Goal: Transaction & Acquisition: Purchase product/service

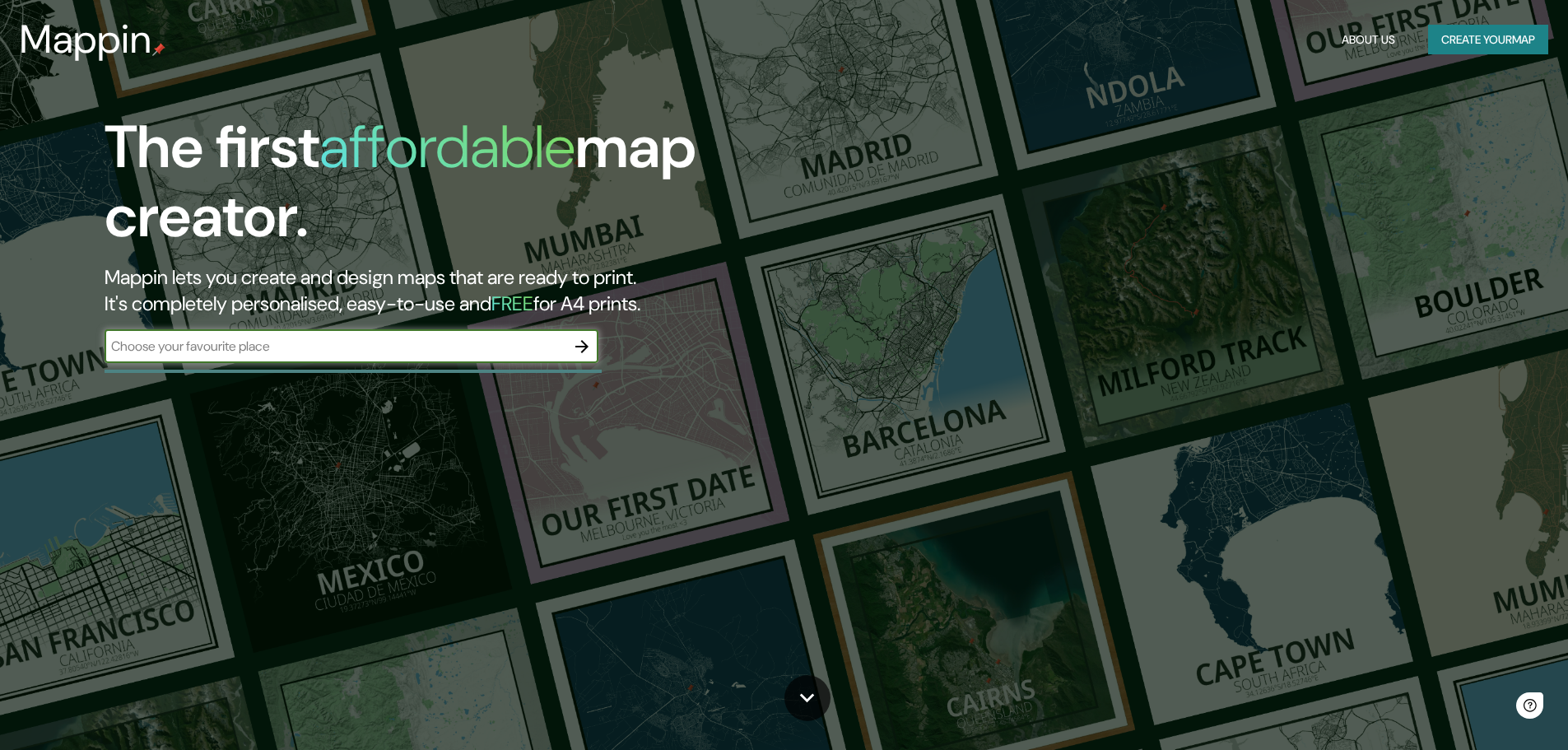
click at [390, 353] on input "text" at bounding box center [335, 346] width 461 height 19
type input "üsküdar"
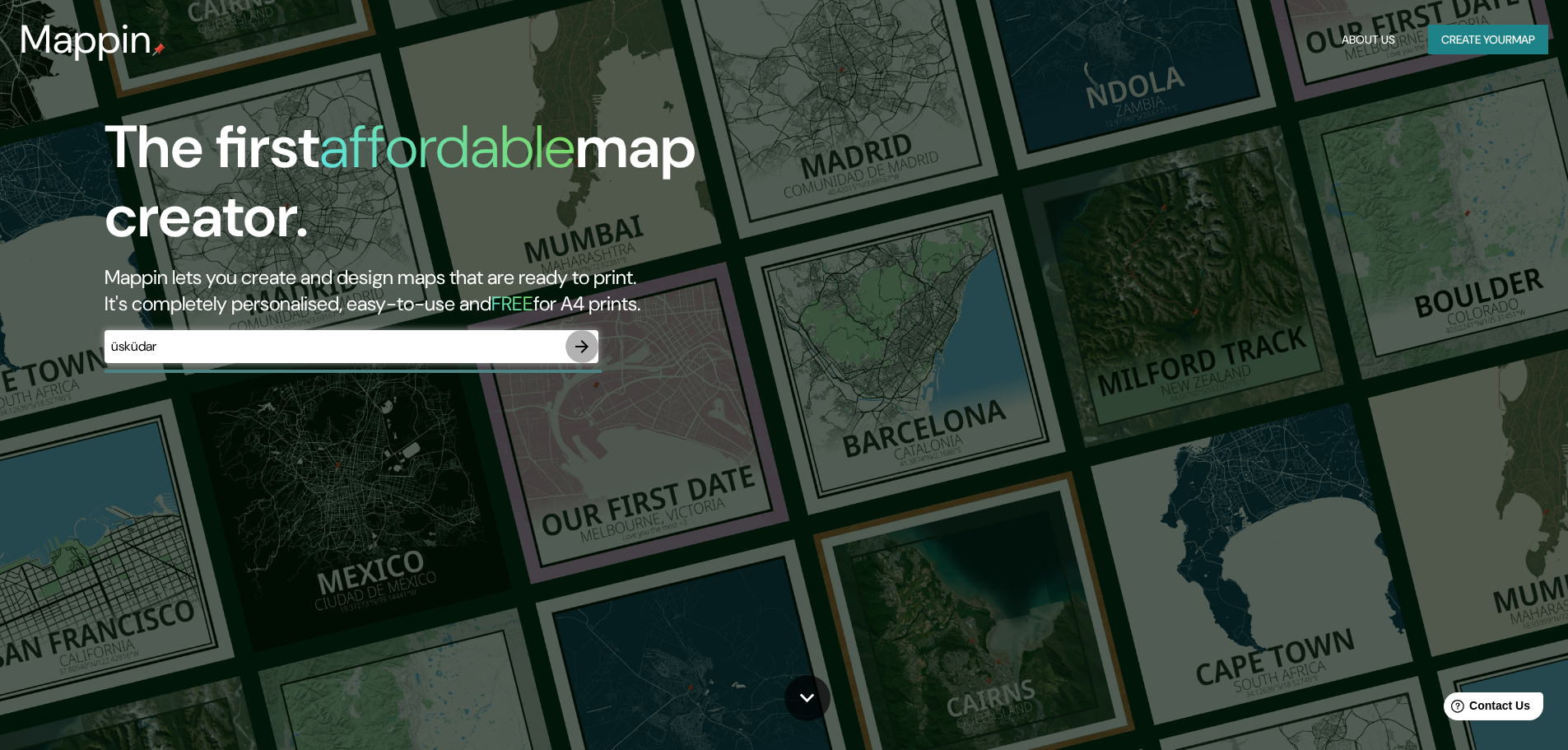
click at [592, 344] on icon "button" at bounding box center [582, 346] width 20 height 20
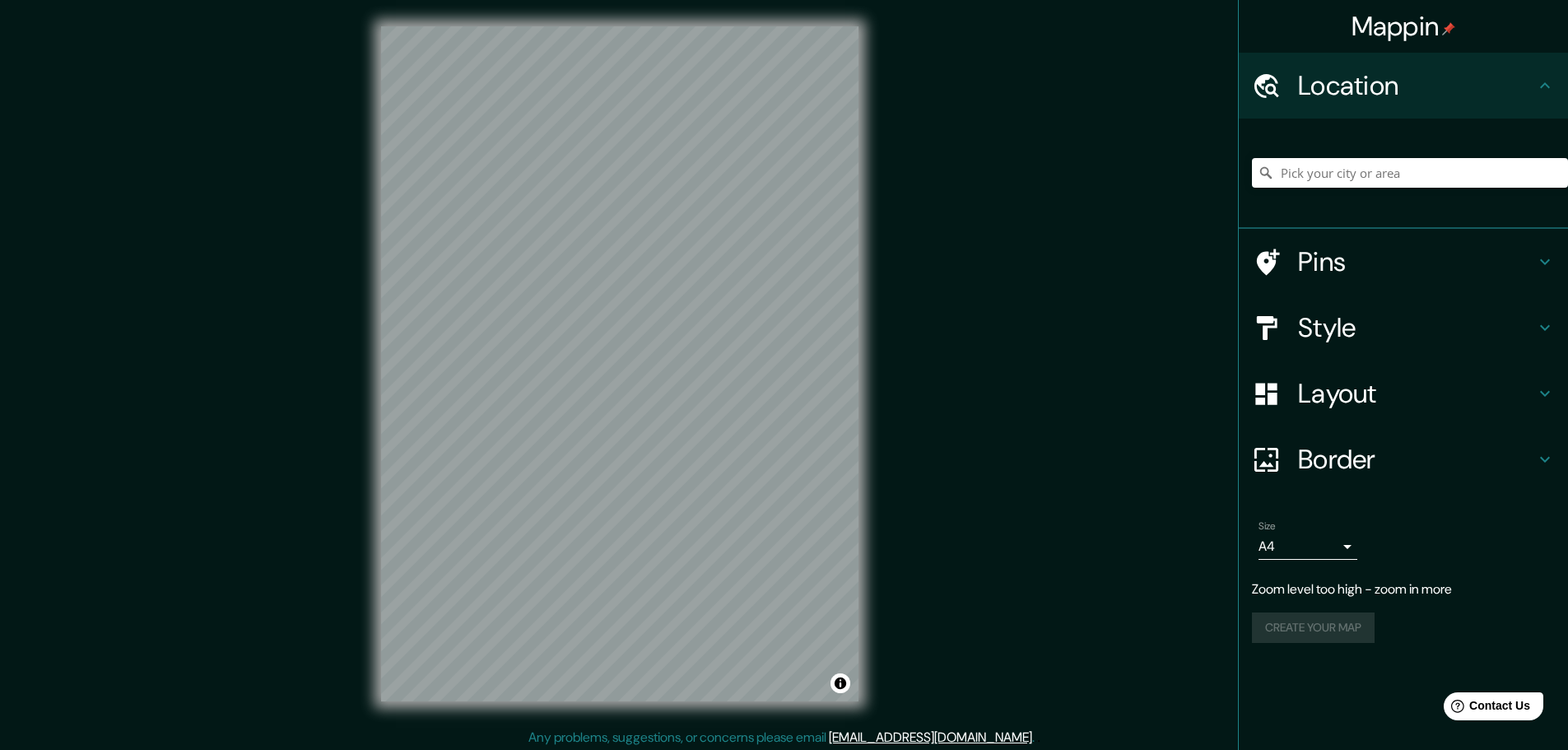
click at [1326, 190] on div at bounding box center [1410, 172] width 316 height 82
click at [1333, 181] on input "Pick your city or area" at bounding box center [1410, 172] width 316 height 29
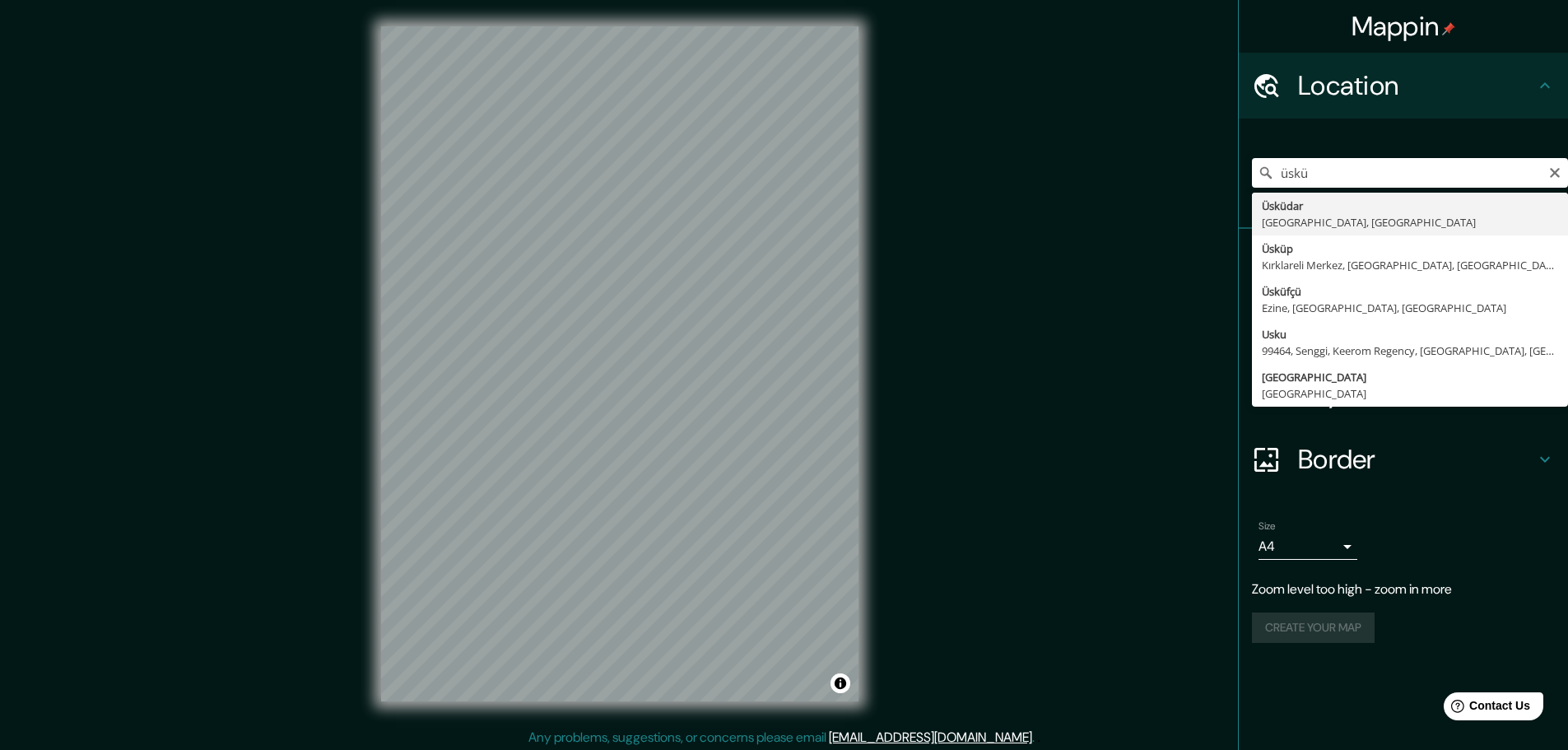
type input "Üsküdar, [GEOGRAPHIC_DATA], [GEOGRAPHIC_DATA]"
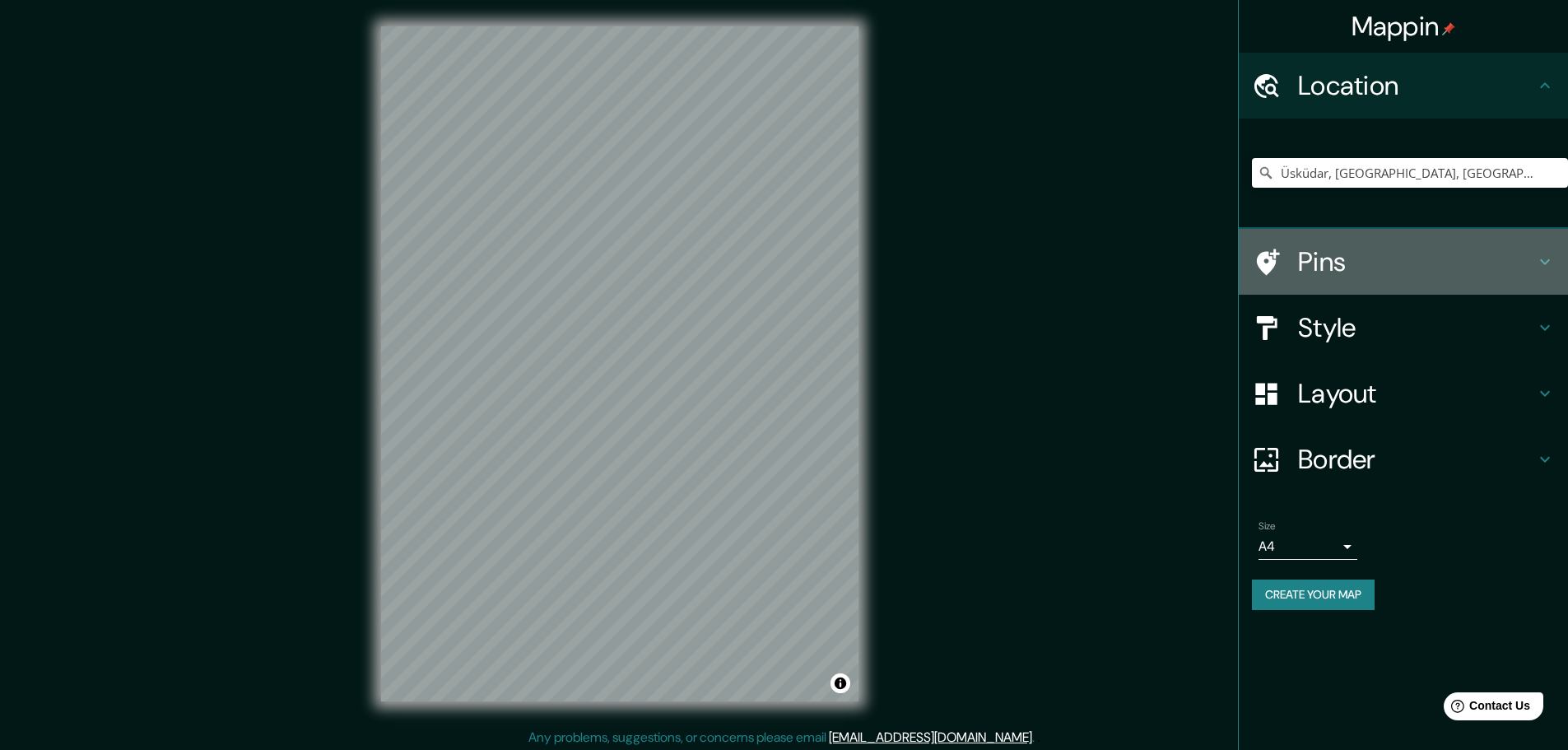
click at [1422, 268] on h4 "Pins" at bounding box center [1417, 261] width 237 height 33
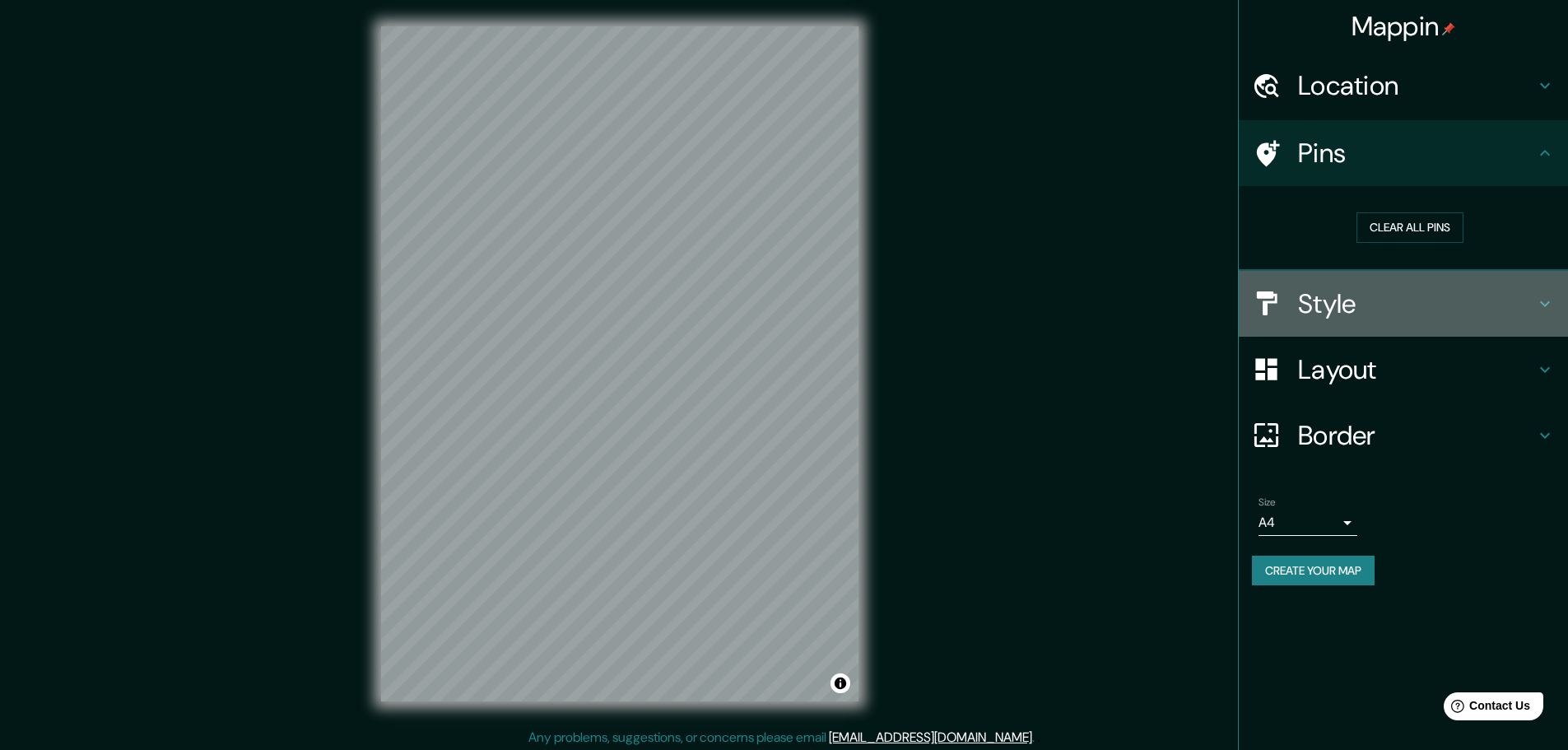
click at [1420, 318] on h4 "Style" at bounding box center [1417, 304] width 237 height 33
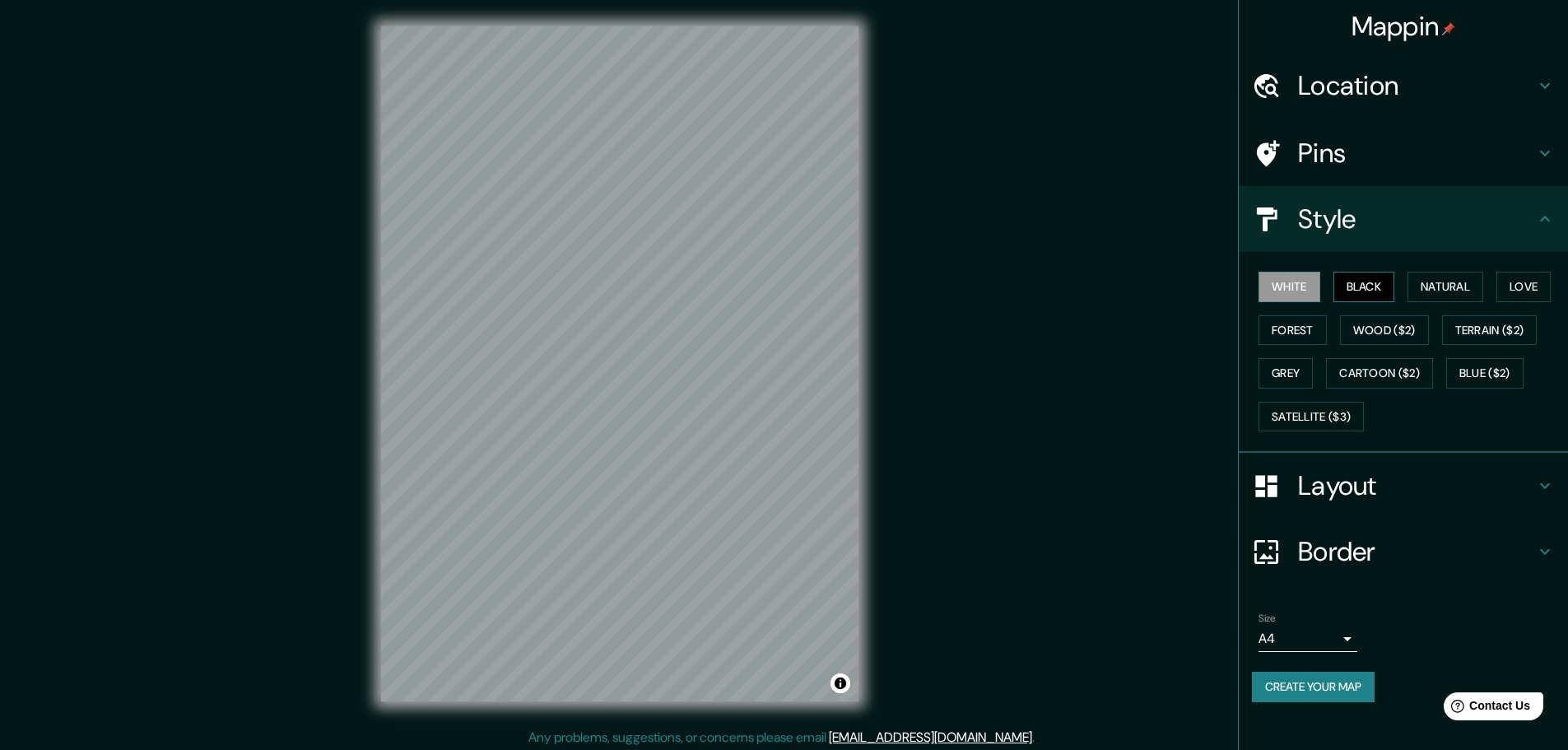
click at [1382, 285] on button "Black" at bounding box center [1364, 287] width 61 height 30
click at [1458, 291] on button "Natural" at bounding box center [1445, 287] width 76 height 30
click at [1536, 290] on button "Love" at bounding box center [1523, 287] width 54 height 30
click at [1309, 336] on button "Forest" at bounding box center [1293, 330] width 68 height 30
click at [1357, 340] on button "Wood ($2)" at bounding box center [1385, 330] width 89 height 30
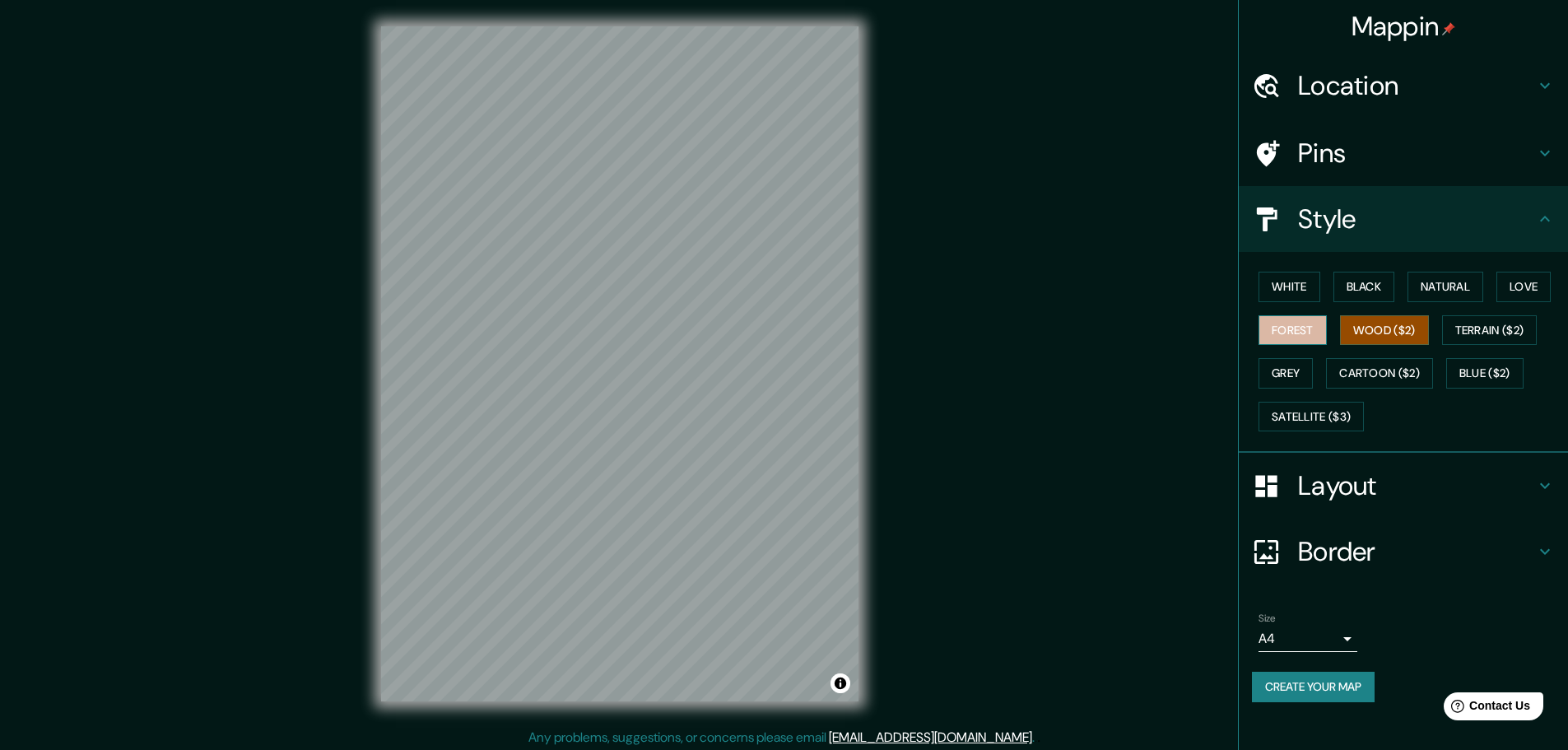
click at [1287, 340] on button "Forest" at bounding box center [1293, 330] width 68 height 30
click at [1279, 373] on button "Grey" at bounding box center [1285, 374] width 54 height 30
click at [1305, 333] on button "Forest" at bounding box center [1293, 330] width 68 height 30
click at [1311, 411] on button "Satellite ($3)" at bounding box center [1311, 417] width 105 height 30
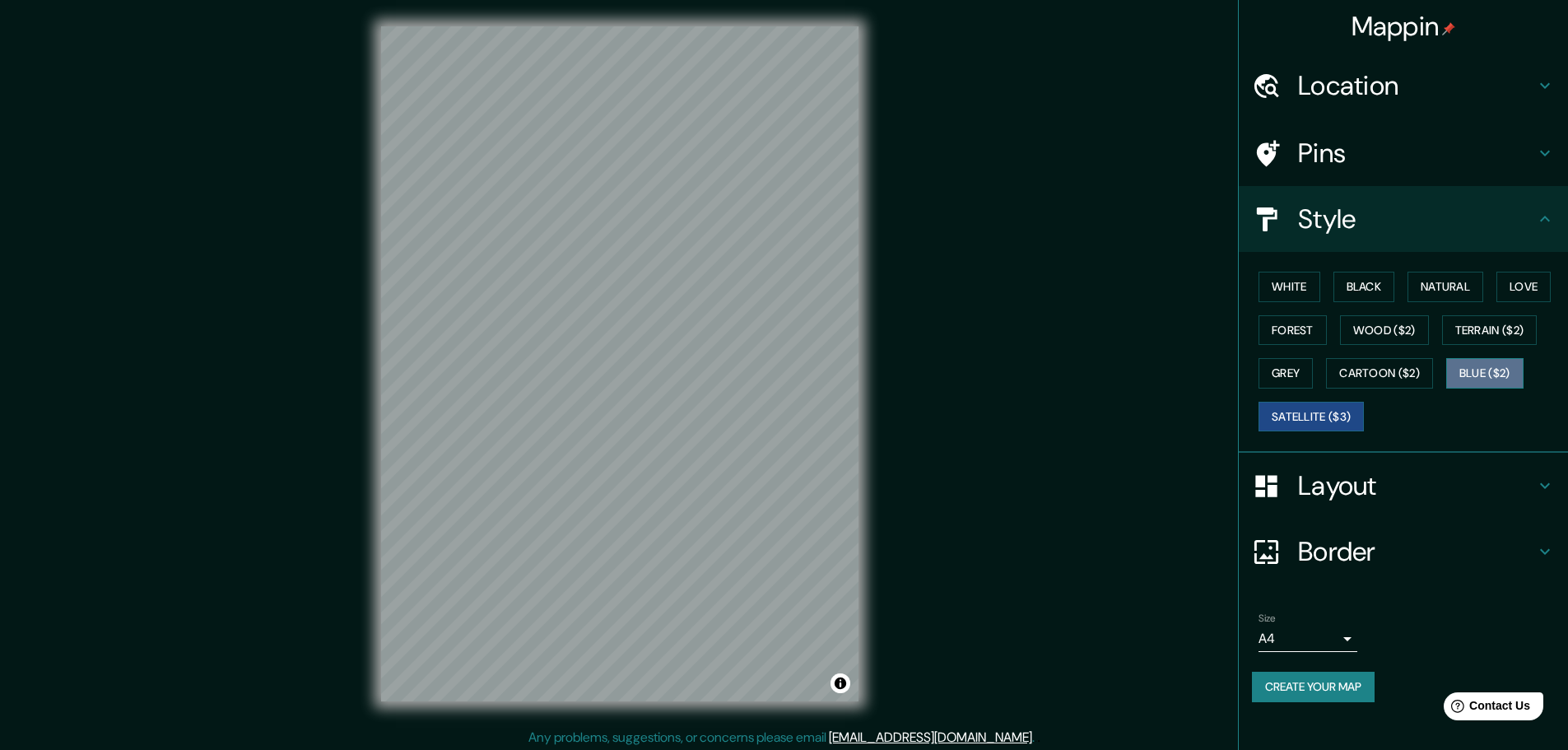
click at [1472, 375] on button "Blue ($2)" at bounding box center [1485, 374] width 78 height 30
click at [1299, 326] on button "Forest" at bounding box center [1293, 330] width 68 height 30
click at [1350, 482] on h4 "Layout" at bounding box center [1417, 485] width 237 height 33
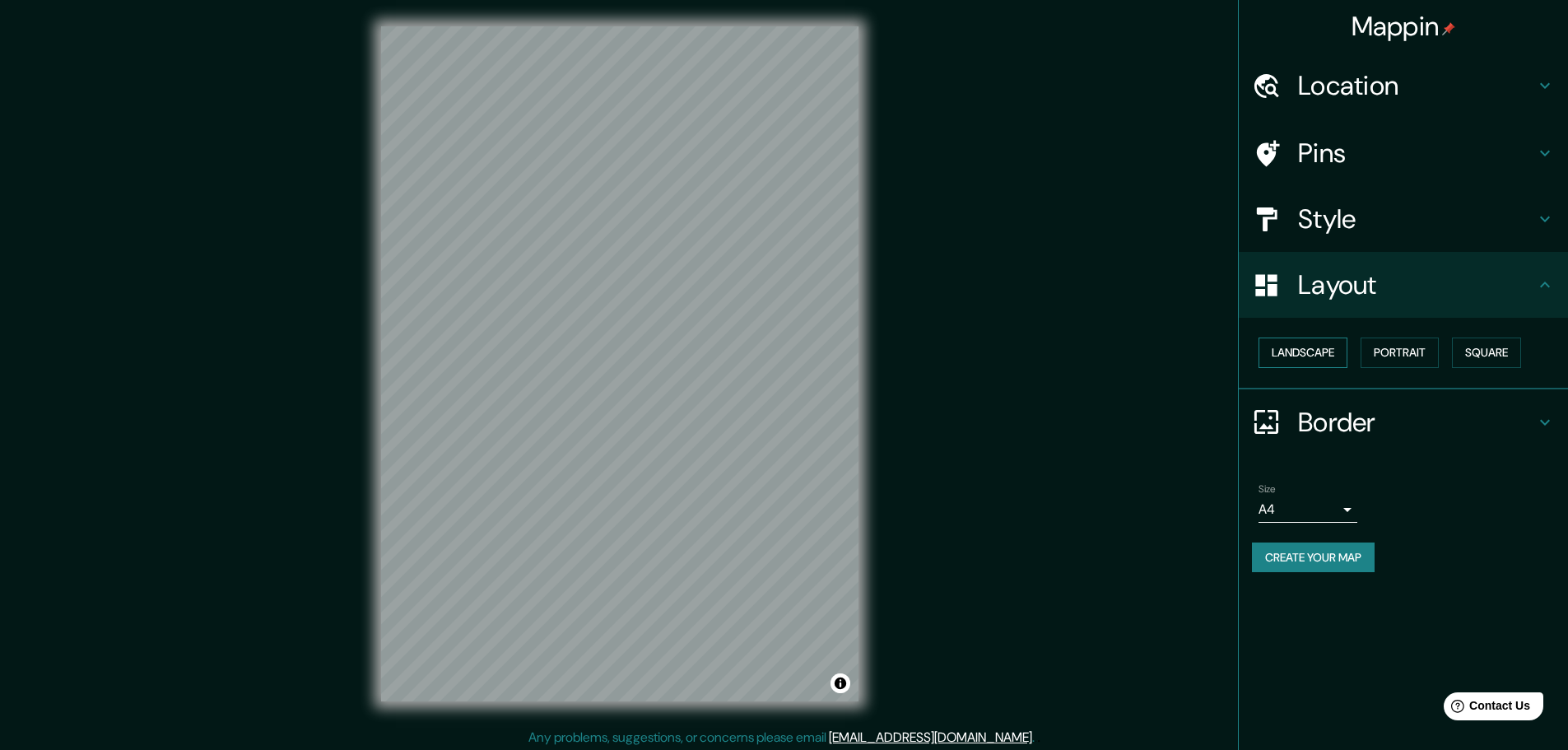
click at [1324, 357] on button "Landscape" at bounding box center [1303, 353] width 89 height 30
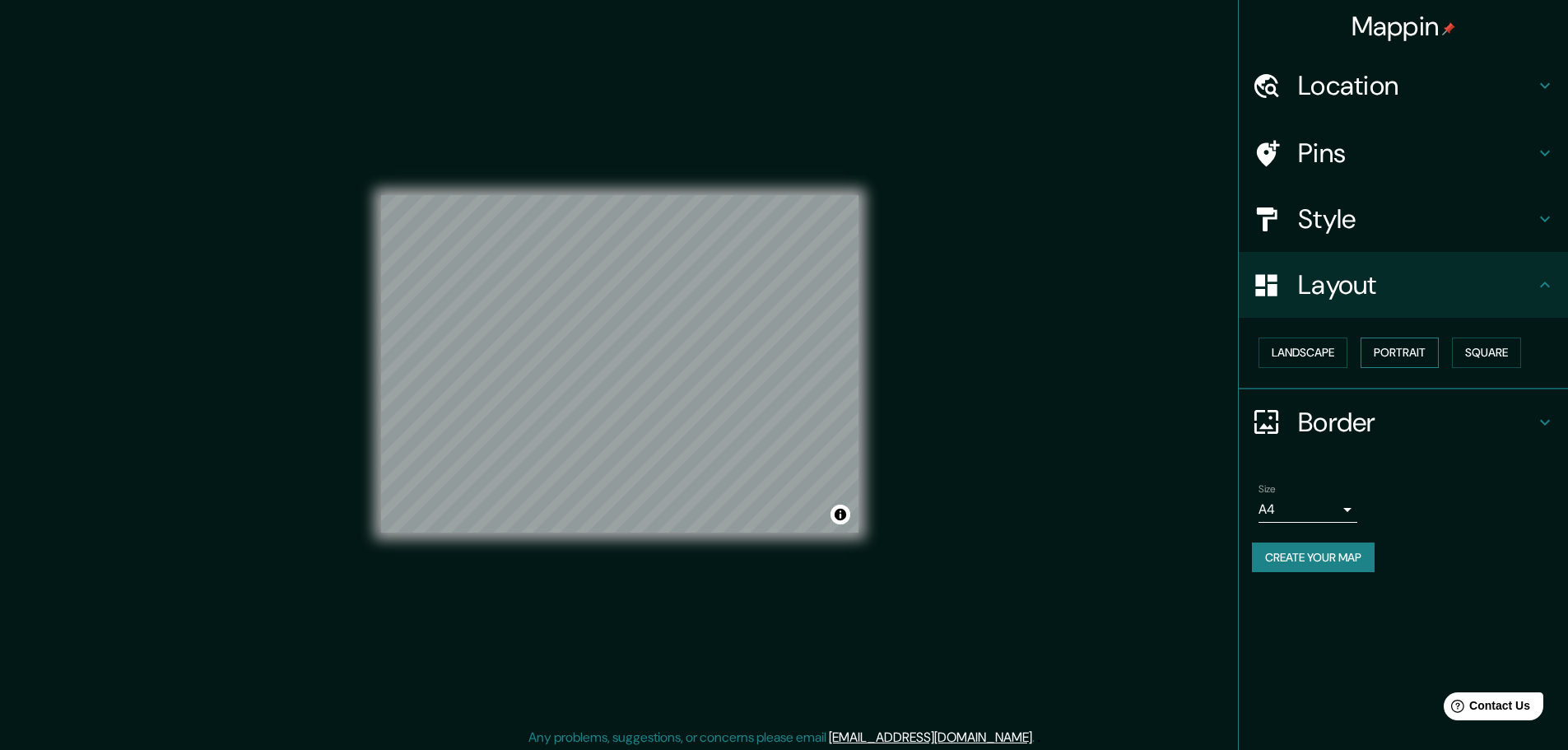
click at [1408, 359] on button "Portrait" at bounding box center [1400, 353] width 78 height 30
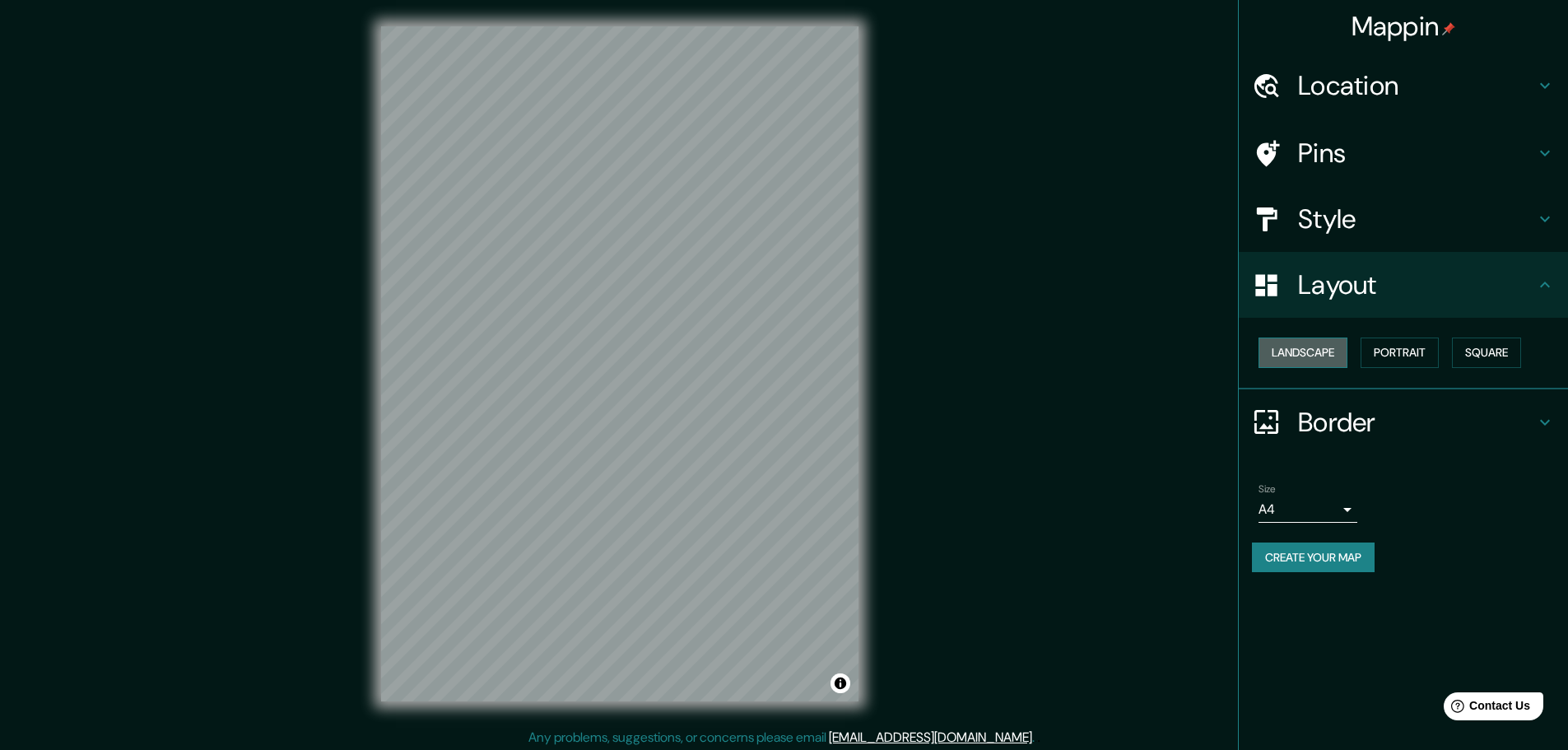
click at [1337, 349] on button "Landscape" at bounding box center [1303, 353] width 89 height 30
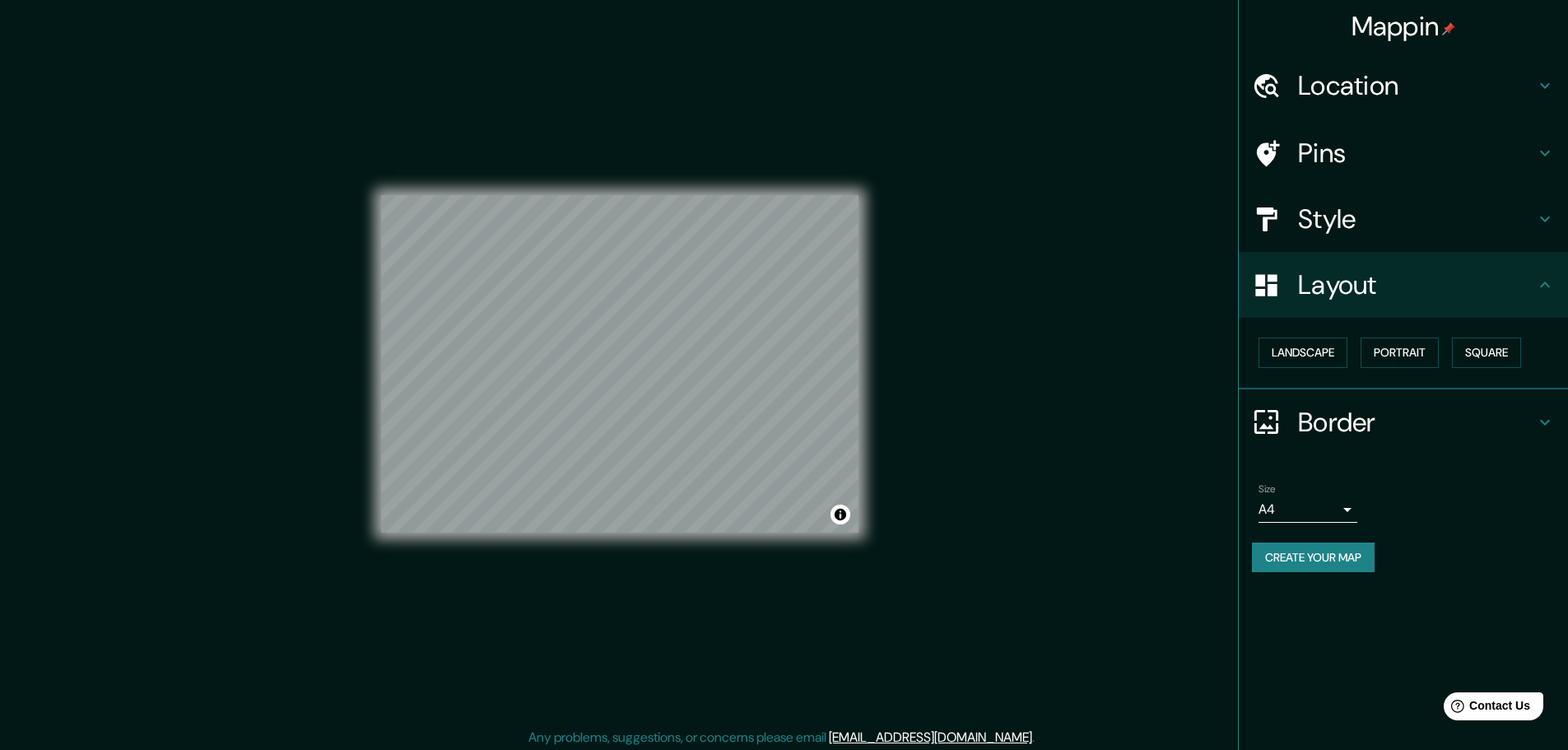
click at [1385, 410] on h4 "Border" at bounding box center [1417, 422] width 237 height 33
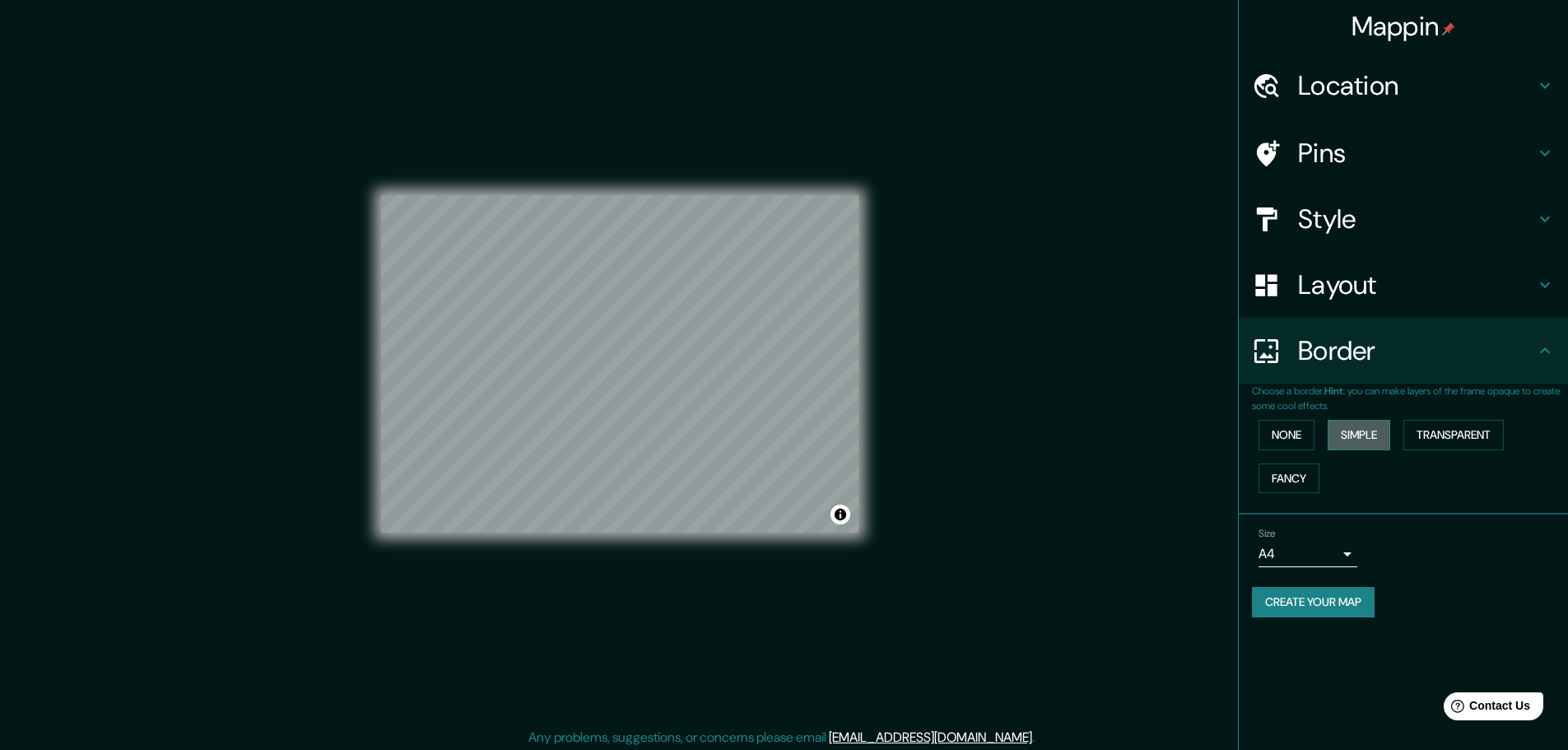
click at [1356, 437] on button "Simple" at bounding box center [1359, 435] width 62 height 30
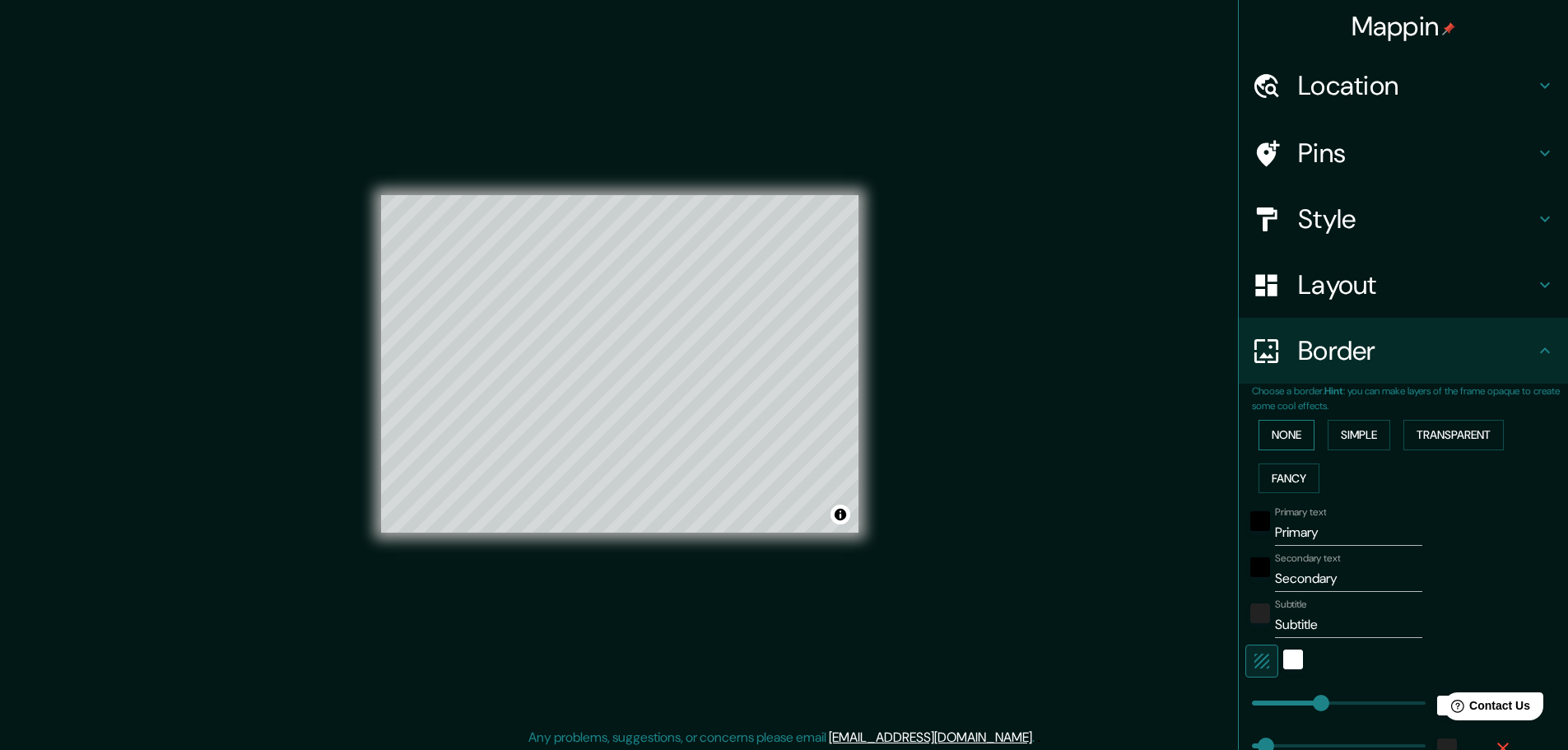
click at [1285, 429] on button "None" at bounding box center [1286, 435] width 56 height 30
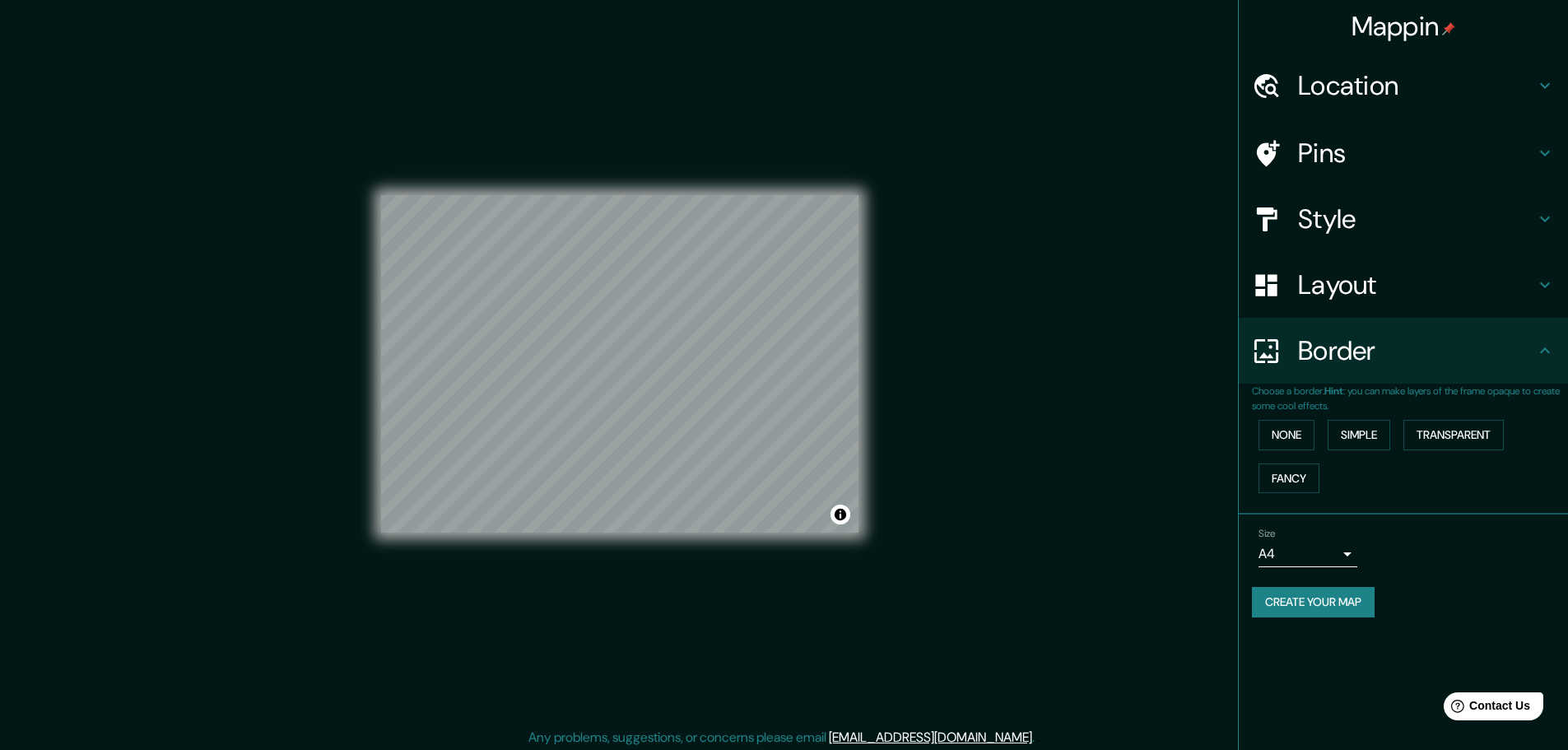
click at [1386, 200] on div "Style" at bounding box center [1403, 219] width 329 height 66
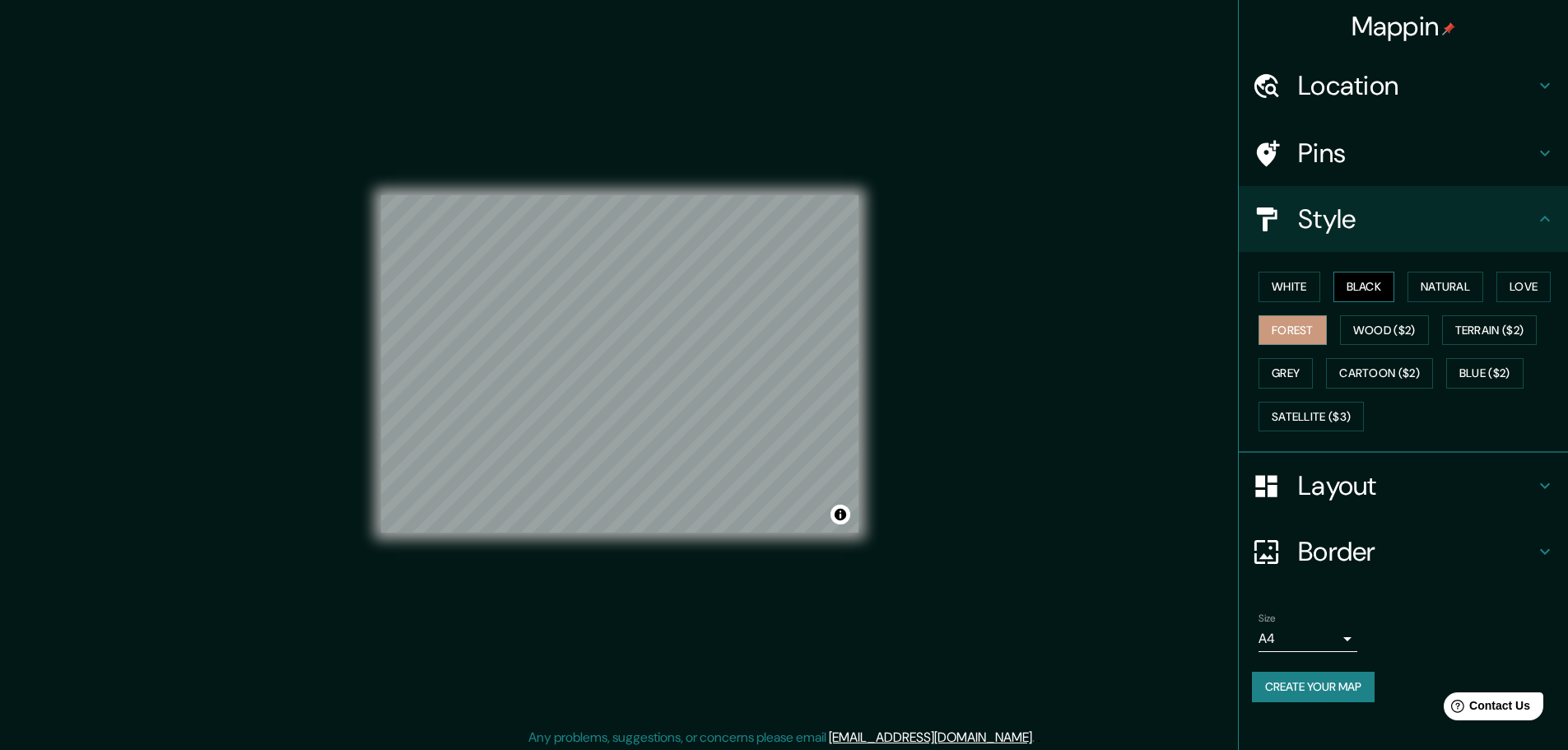
click at [1353, 279] on button "Black" at bounding box center [1364, 287] width 61 height 30
click at [1296, 282] on button "White" at bounding box center [1289, 287] width 61 height 30
click at [1316, 340] on button "Forest" at bounding box center [1293, 330] width 68 height 30
click at [1329, 99] on h4 "Location" at bounding box center [1417, 85] width 237 height 33
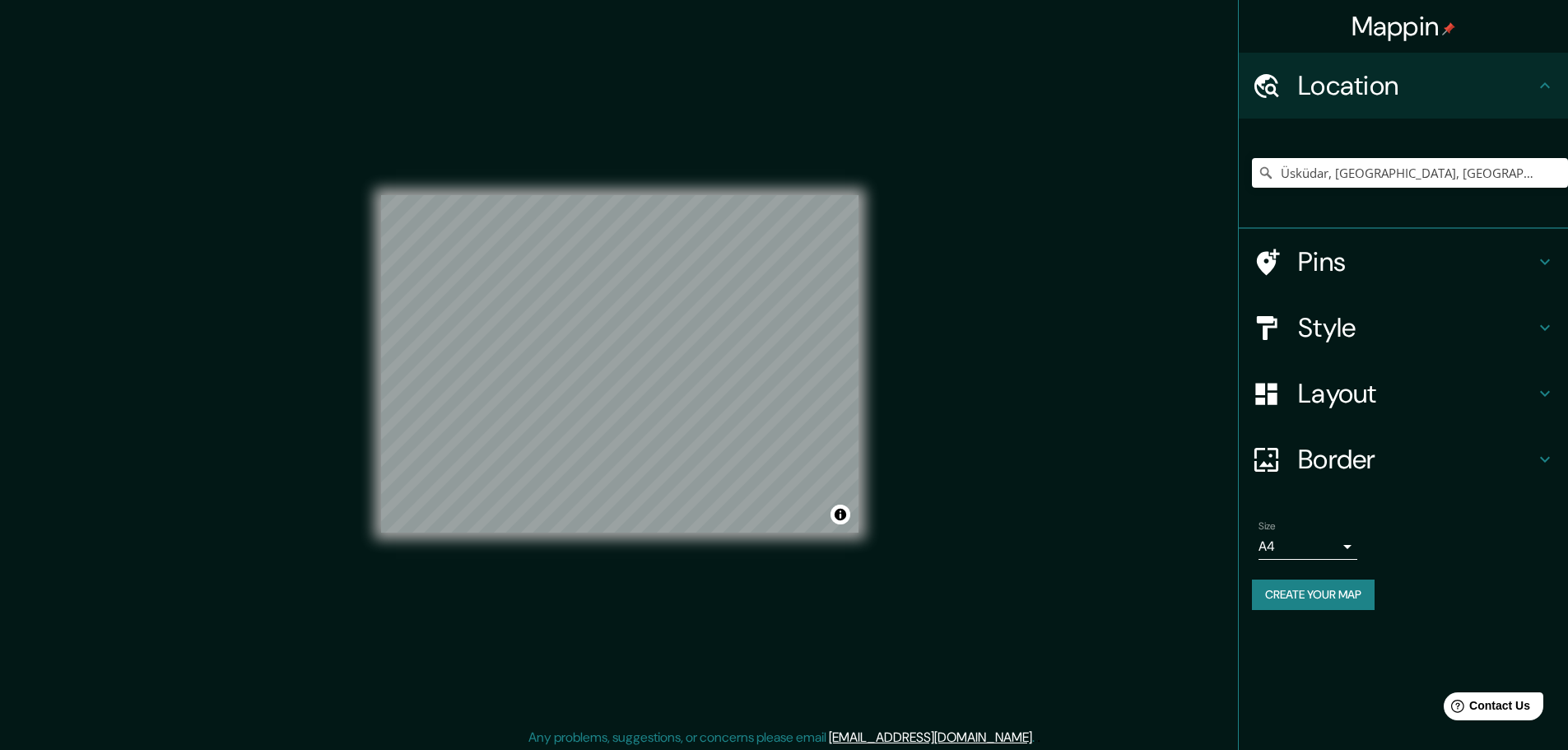
click at [1350, 251] on h4 "Pins" at bounding box center [1417, 261] width 237 height 33
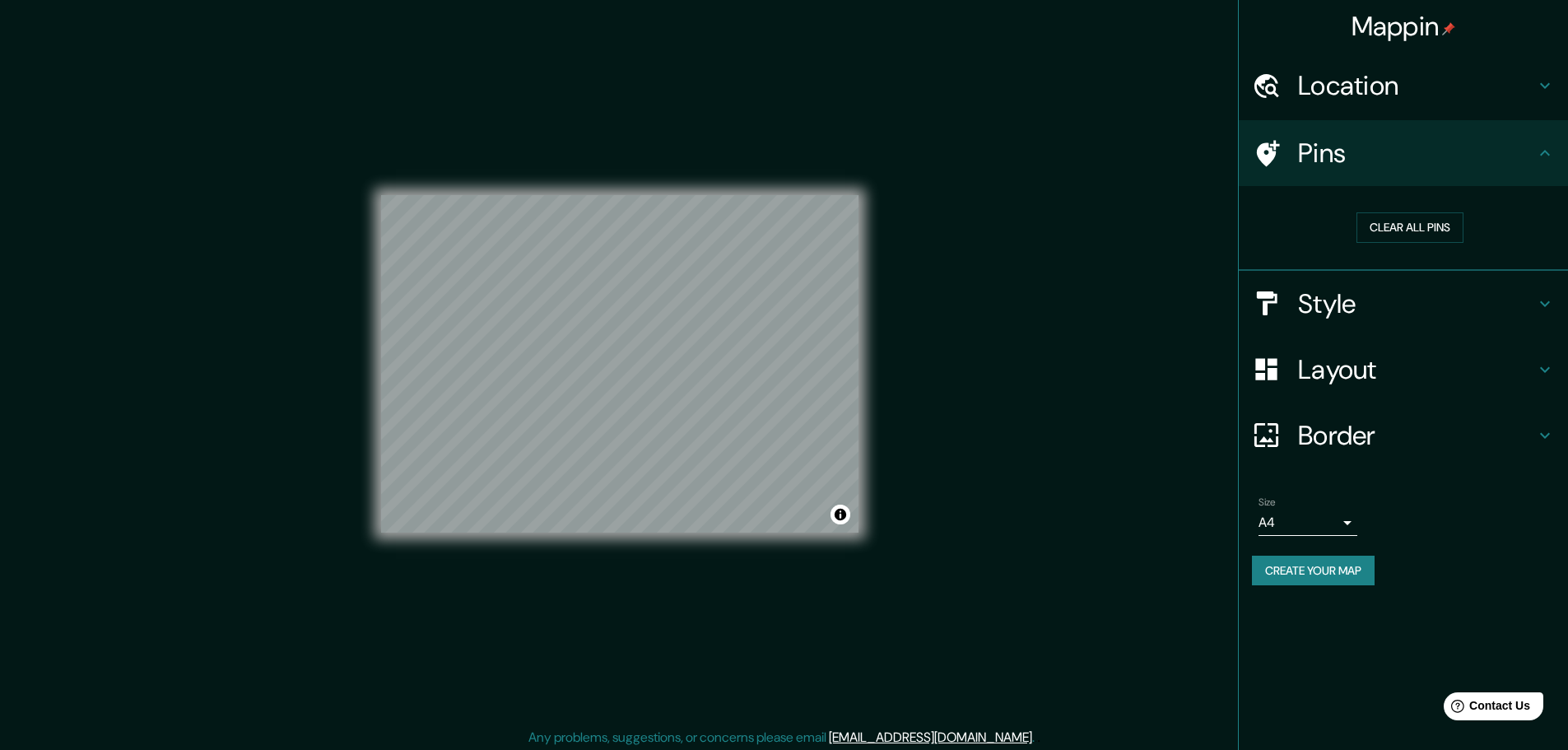
click at [1331, 348] on div "Layout" at bounding box center [1403, 370] width 329 height 66
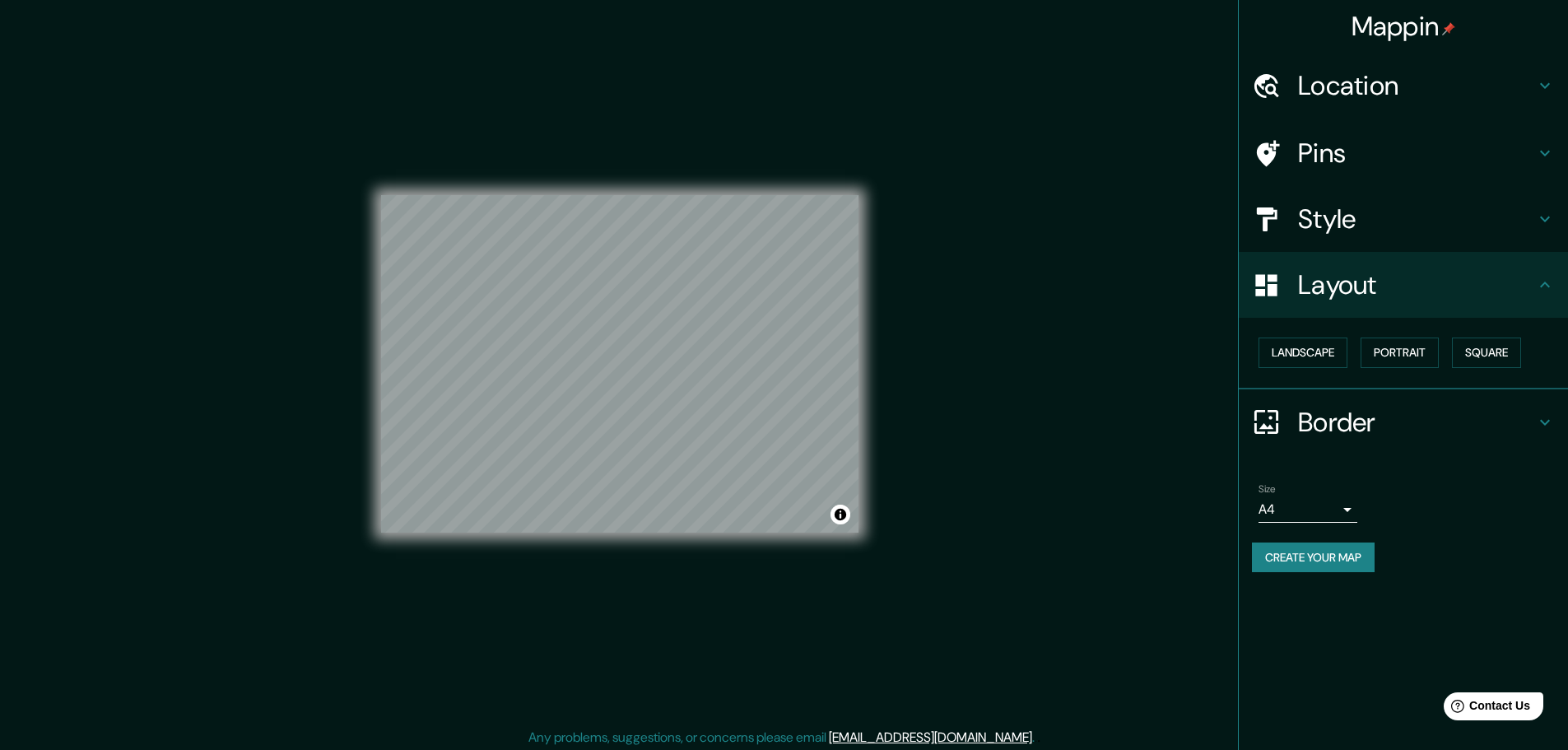
click at [1368, 235] on h4 "Style" at bounding box center [1417, 218] width 237 height 33
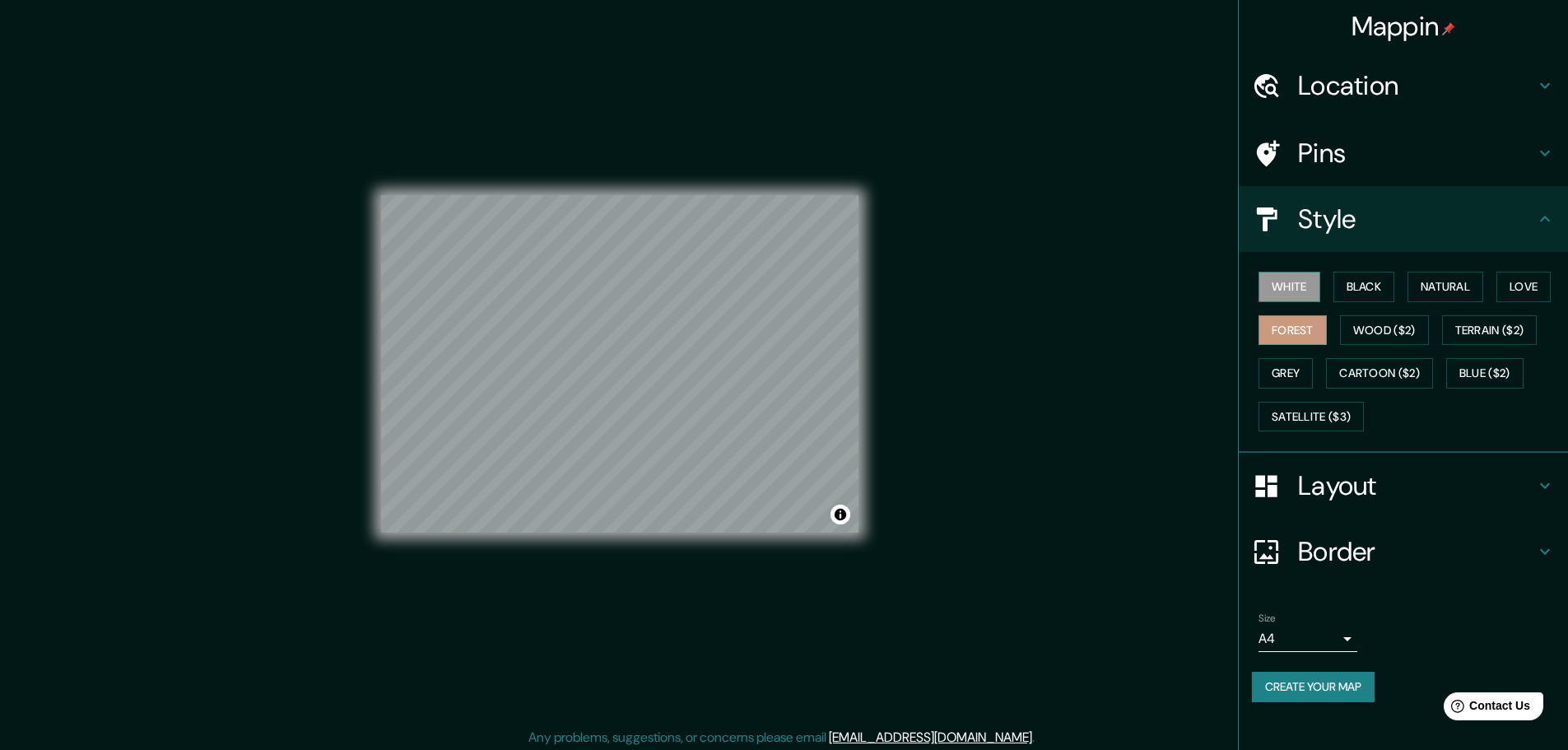
click at [1297, 282] on button "White" at bounding box center [1289, 287] width 61 height 30
click at [1336, 281] on button "Black" at bounding box center [1364, 287] width 61 height 30
click at [1281, 288] on button "White" at bounding box center [1289, 287] width 61 height 30
click at [1344, 291] on button "Black" at bounding box center [1364, 287] width 61 height 30
click at [1459, 285] on button "Natural" at bounding box center [1445, 287] width 76 height 30
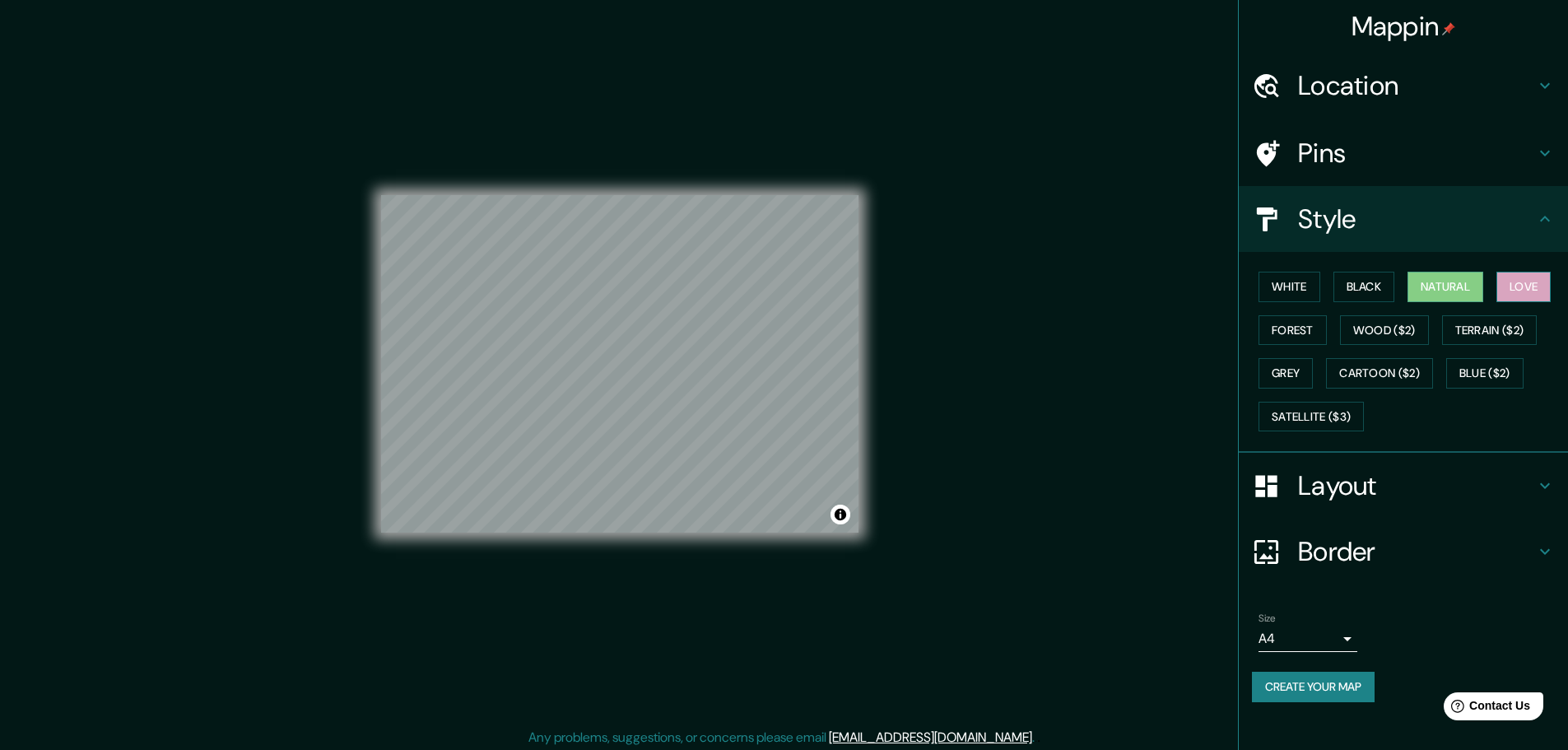
click at [1526, 295] on button "Love" at bounding box center [1523, 287] width 54 height 30
click at [1312, 331] on button "Forest" at bounding box center [1293, 330] width 68 height 30
click at [1292, 367] on button "Grey" at bounding box center [1285, 374] width 54 height 30
click at [1312, 286] on button "White" at bounding box center [1289, 287] width 61 height 30
click at [1376, 292] on button "Black" at bounding box center [1364, 287] width 61 height 30
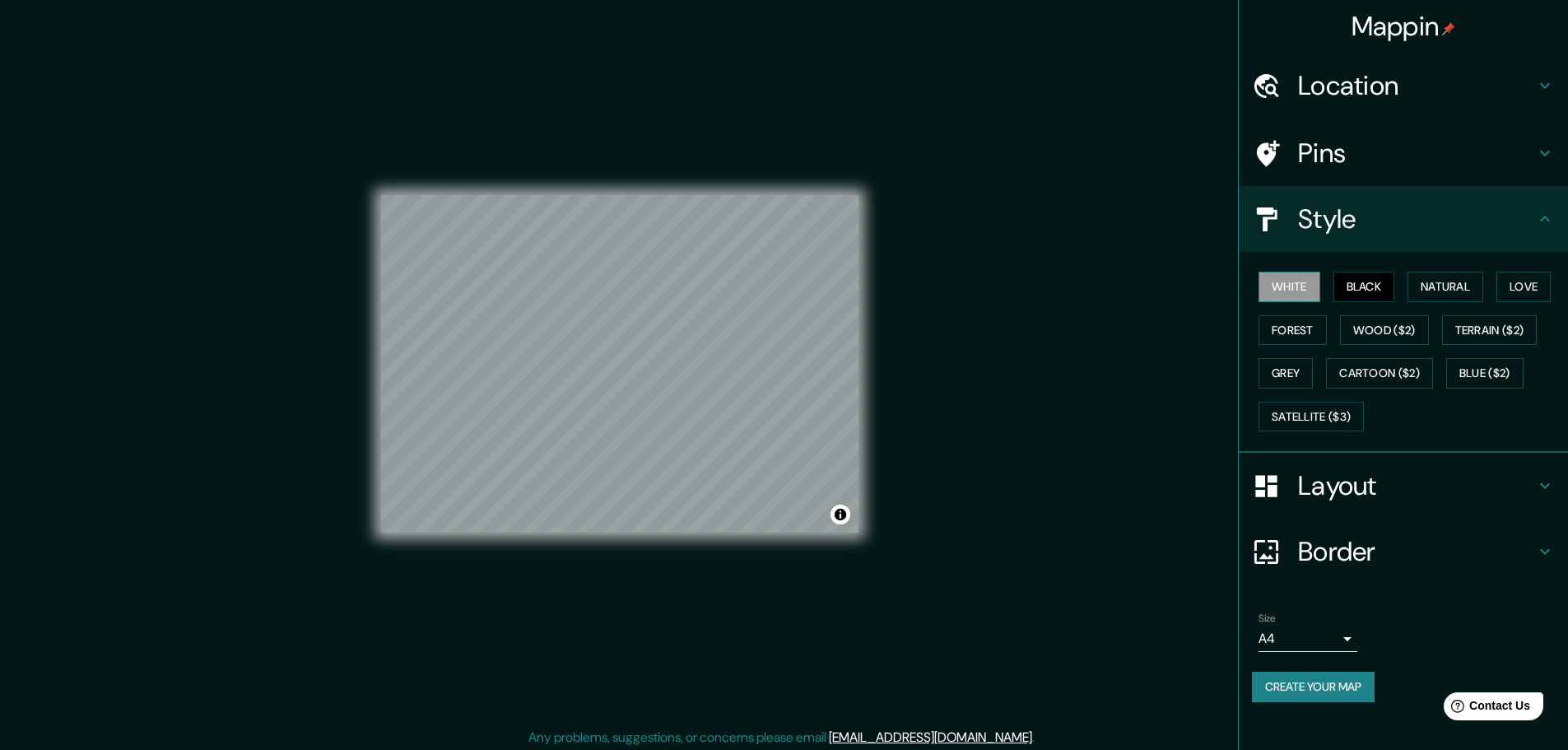
click at [1285, 298] on button "White" at bounding box center [1289, 287] width 61 height 30
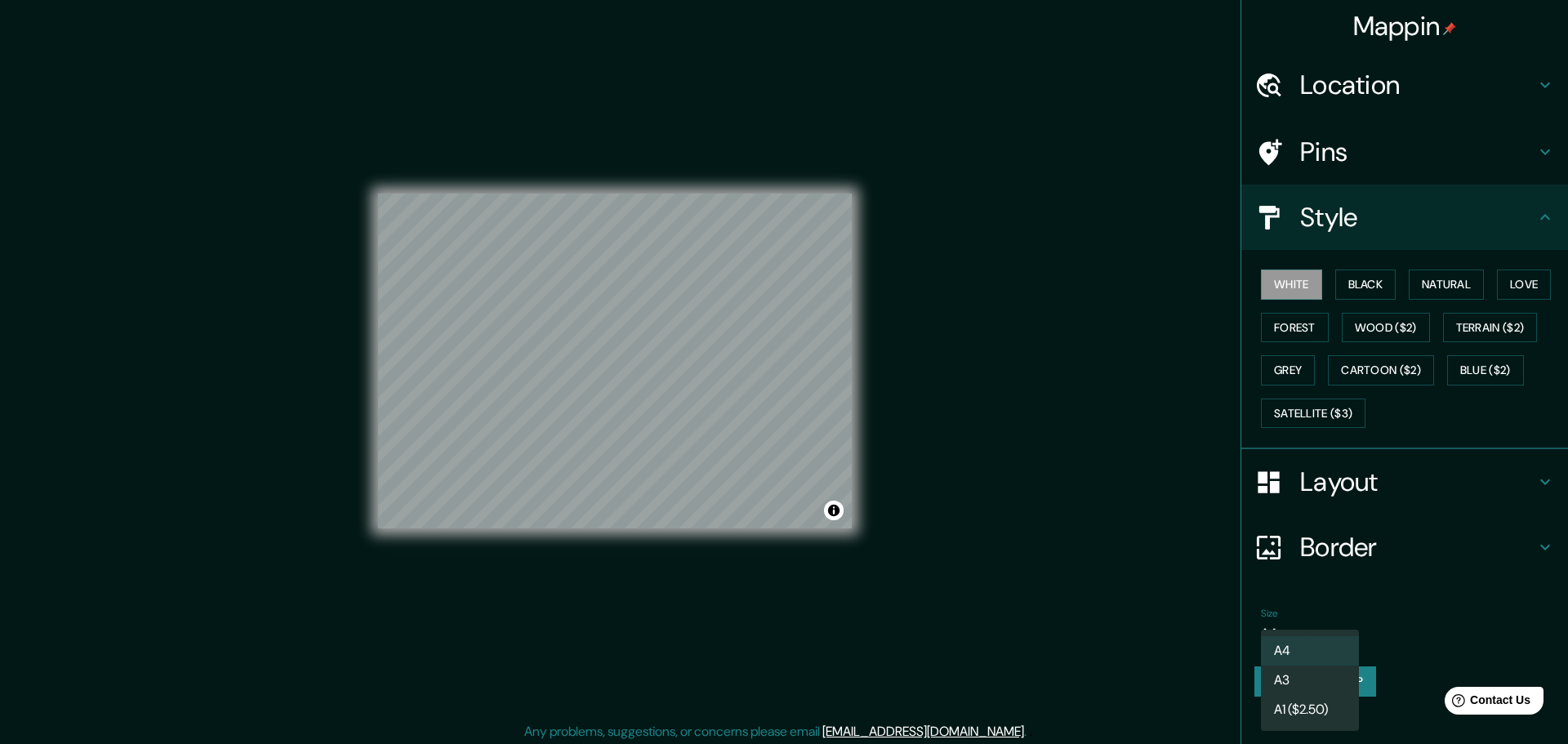
click at [1312, 641] on body "Mappin Location [GEOGRAPHIC_DATA], [GEOGRAPHIC_DATA], [GEOGRAPHIC_DATA] Pins St…" at bounding box center [784, 372] width 1568 height 744
click at [1402, 646] on div at bounding box center [784, 372] width 1568 height 744
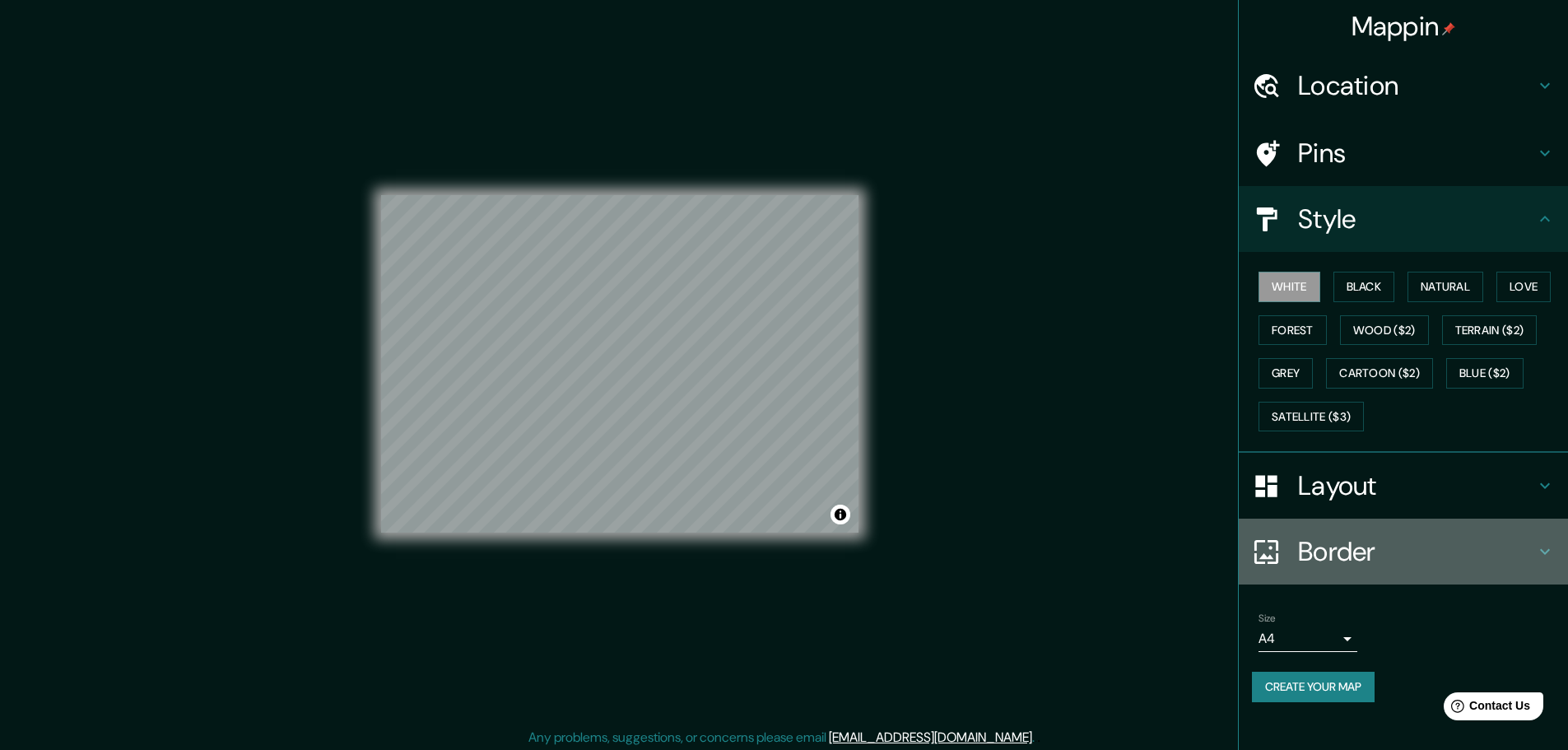
click at [1409, 551] on h4 "Border" at bounding box center [1417, 551] width 237 height 33
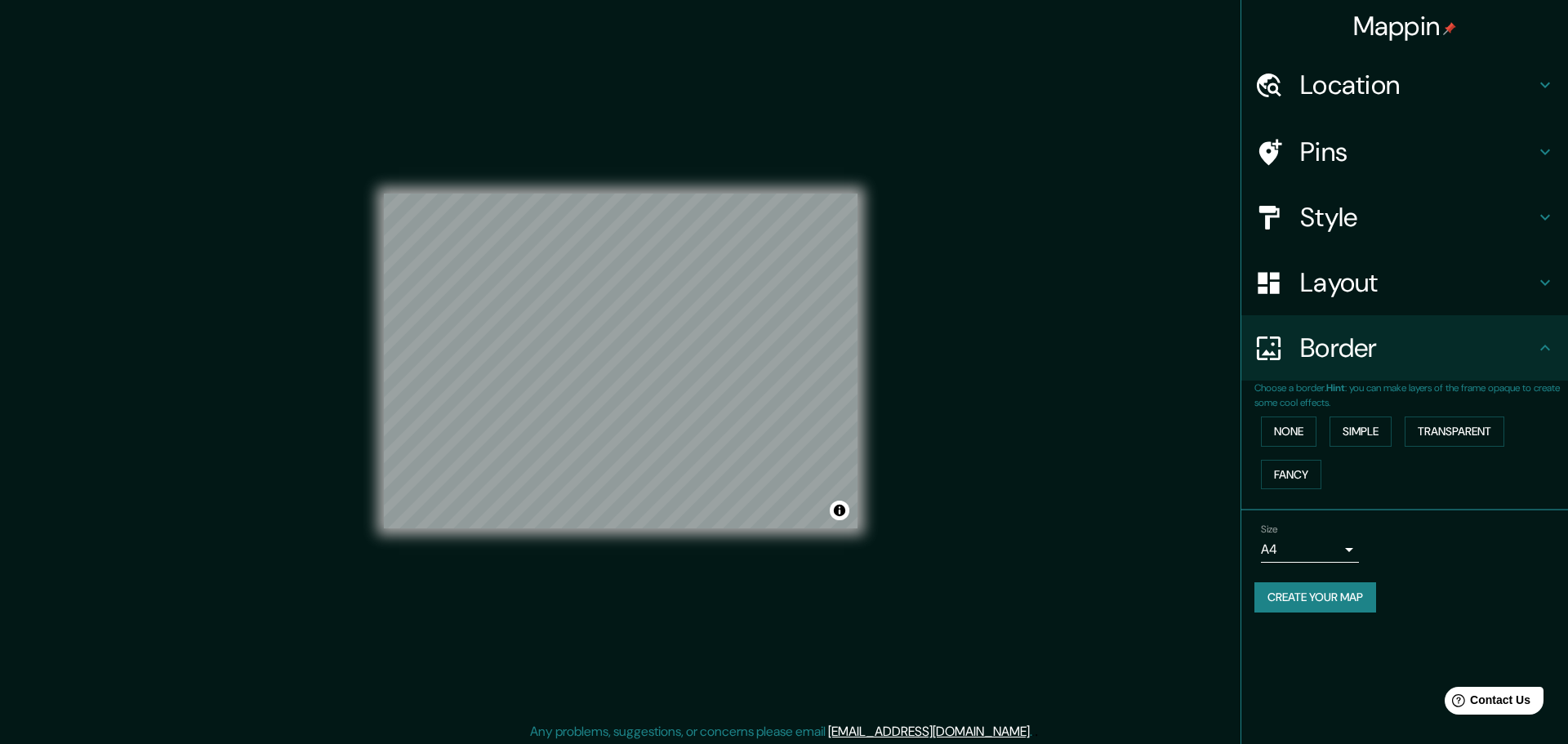
click at [1322, 541] on body "Mappin Location [GEOGRAPHIC_DATA], [GEOGRAPHIC_DATA], [GEOGRAPHIC_DATA] Pins St…" at bounding box center [784, 372] width 1568 height 744
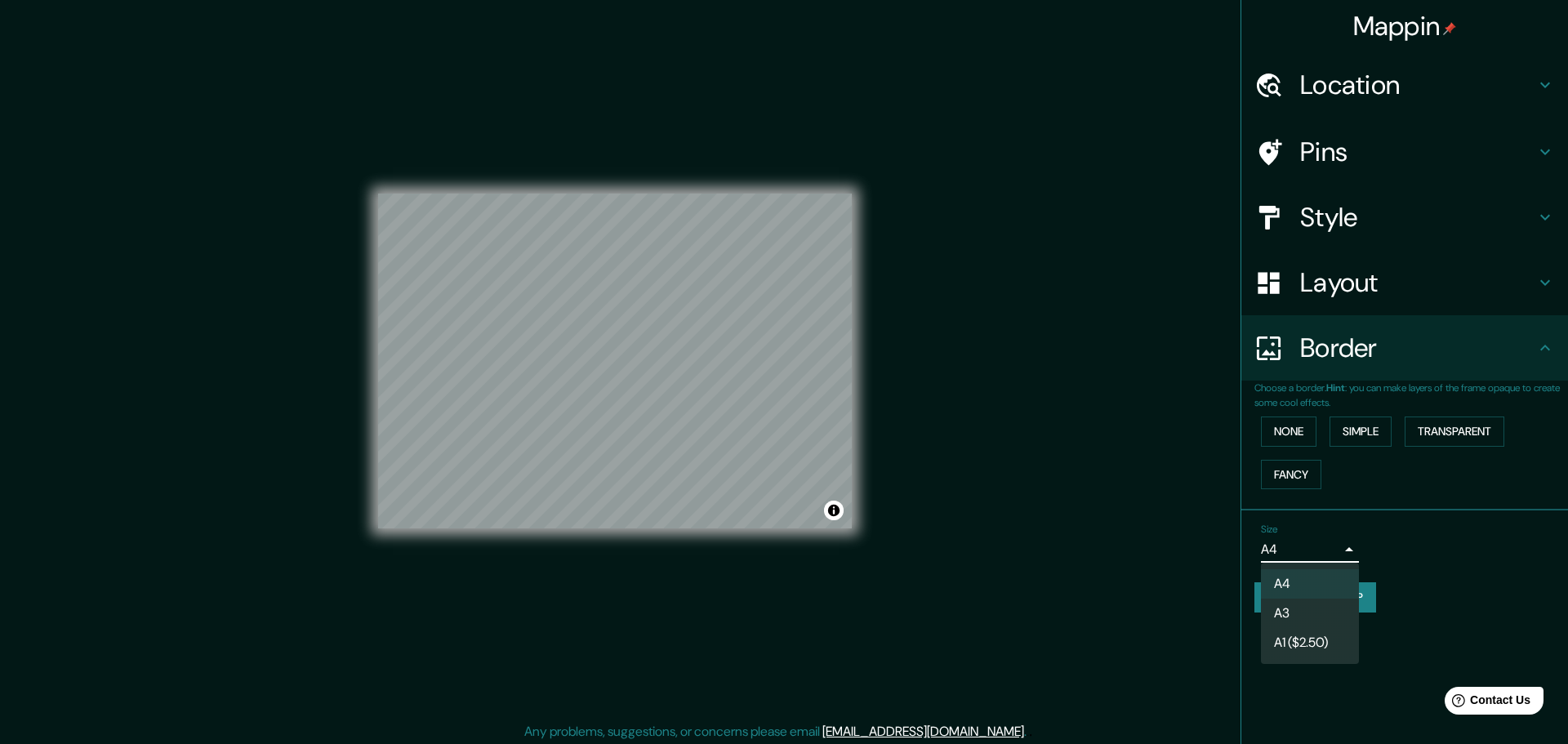
click at [1322, 541] on div at bounding box center [784, 372] width 1568 height 744
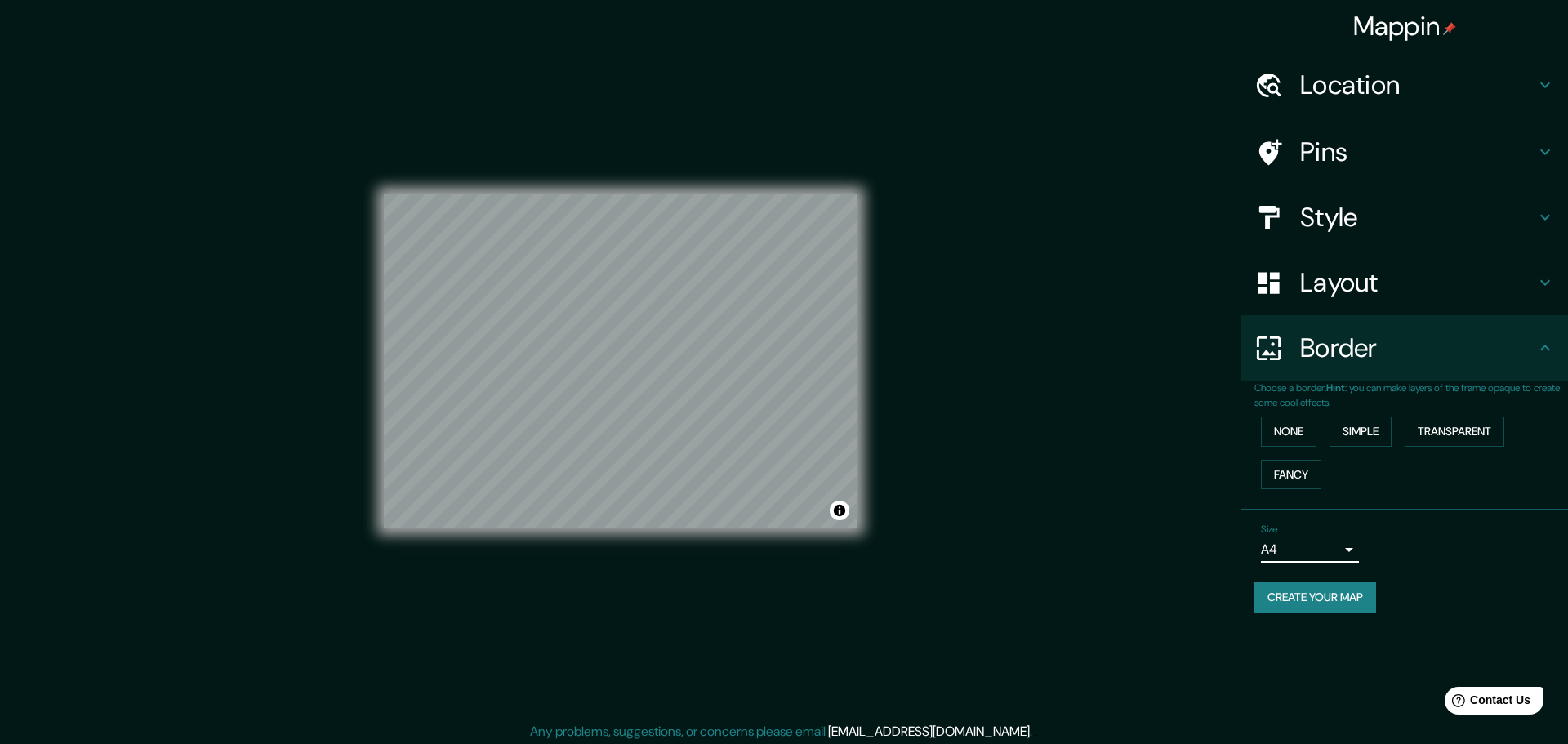
click at [1322, 540] on body "Mappin Location [GEOGRAPHIC_DATA], [GEOGRAPHIC_DATA], [GEOGRAPHIC_DATA] Pins St…" at bounding box center [784, 372] width 1568 height 744
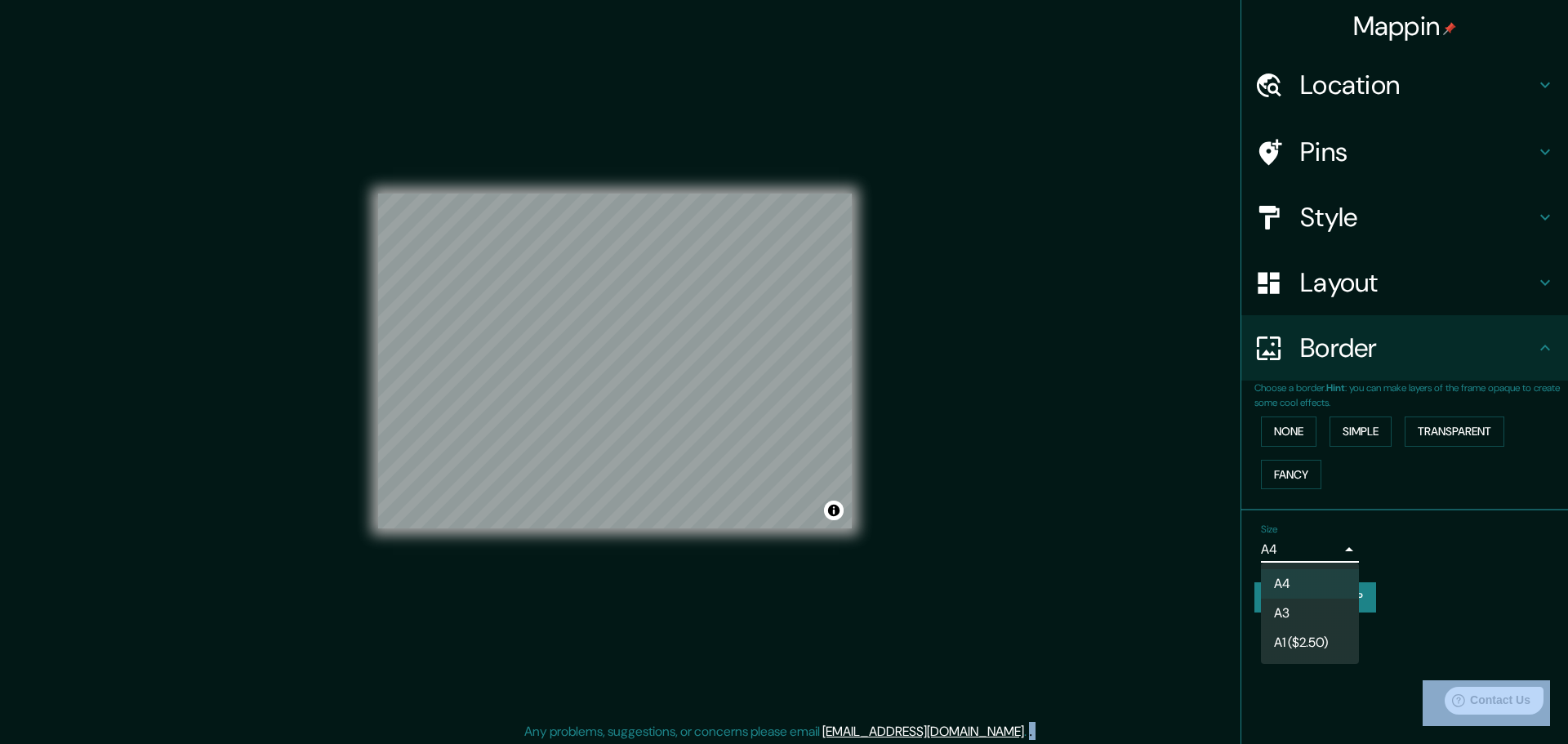
click at [1322, 540] on div at bounding box center [784, 372] width 1568 height 744
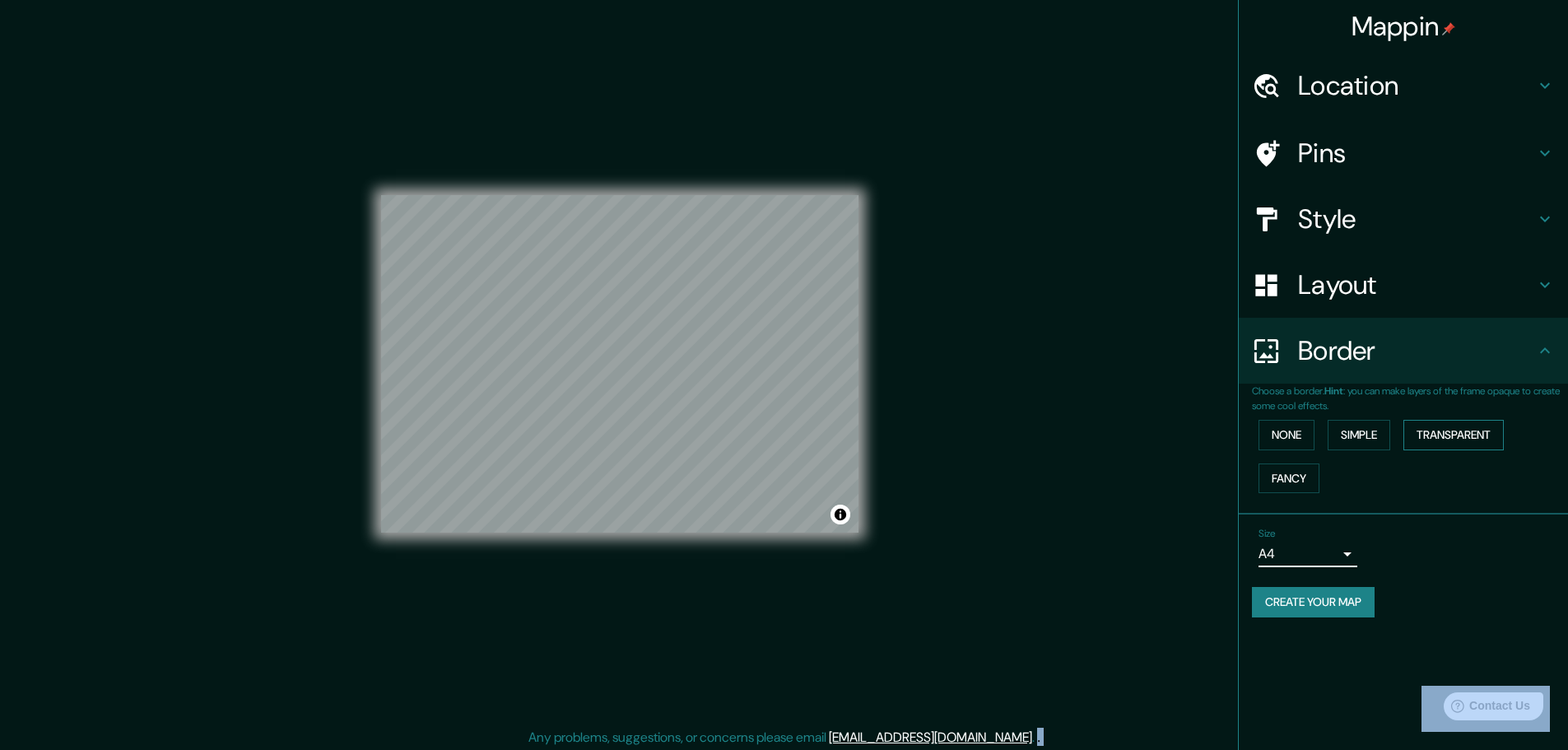
click at [1471, 430] on button "Transparent" at bounding box center [1454, 435] width 100 height 30
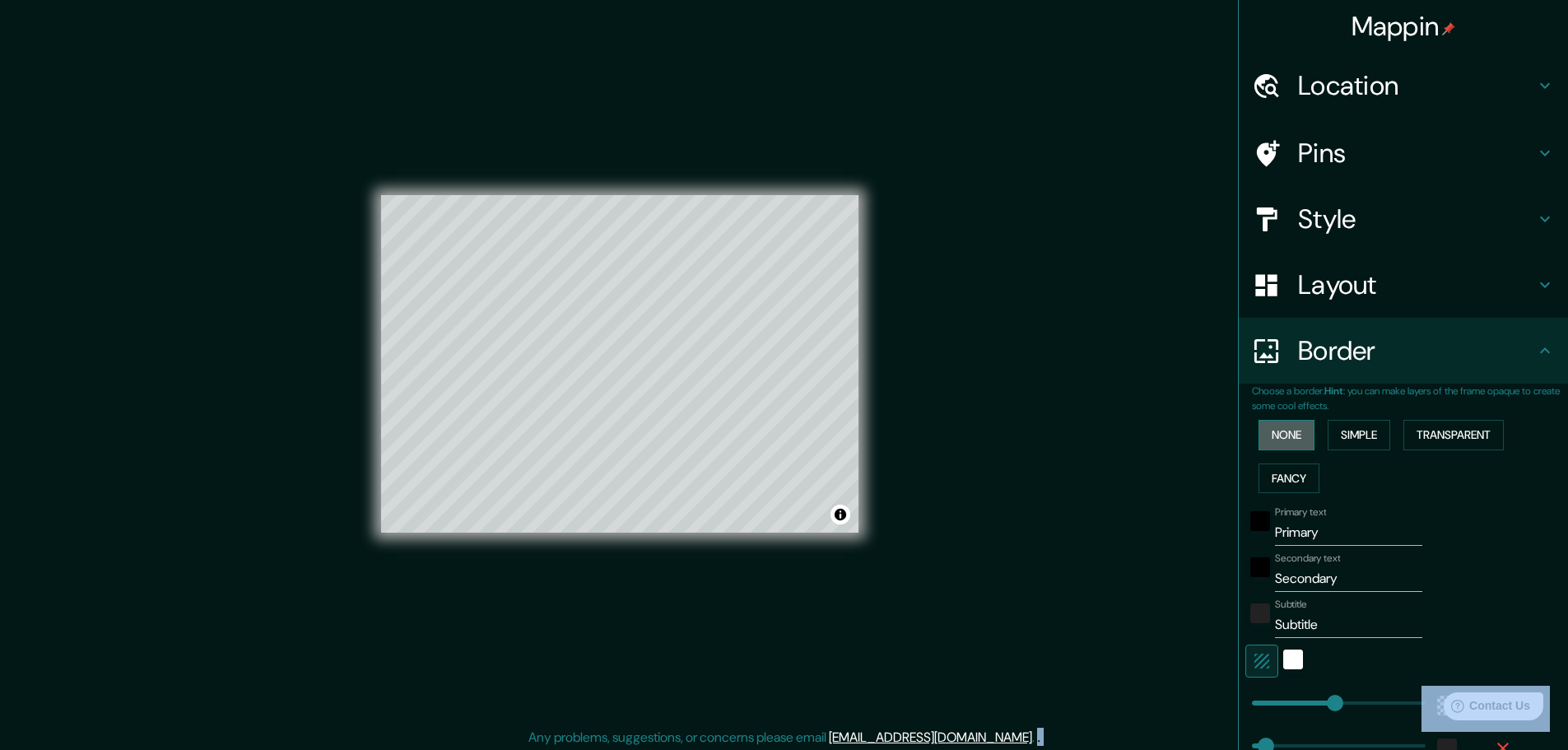
click at [1296, 442] on button "None" at bounding box center [1286, 435] width 56 height 30
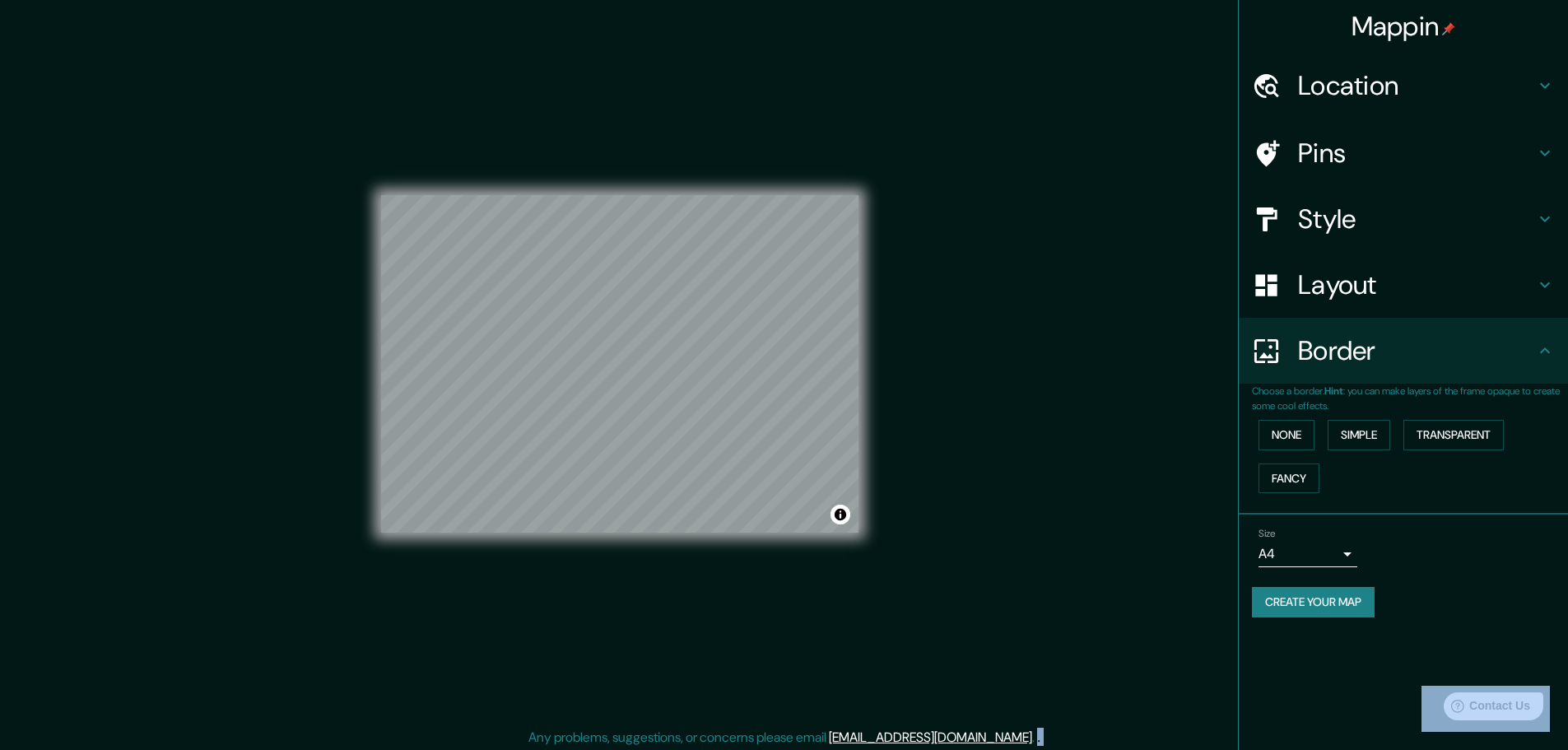
click at [1409, 284] on h4 "Layout" at bounding box center [1417, 285] width 237 height 33
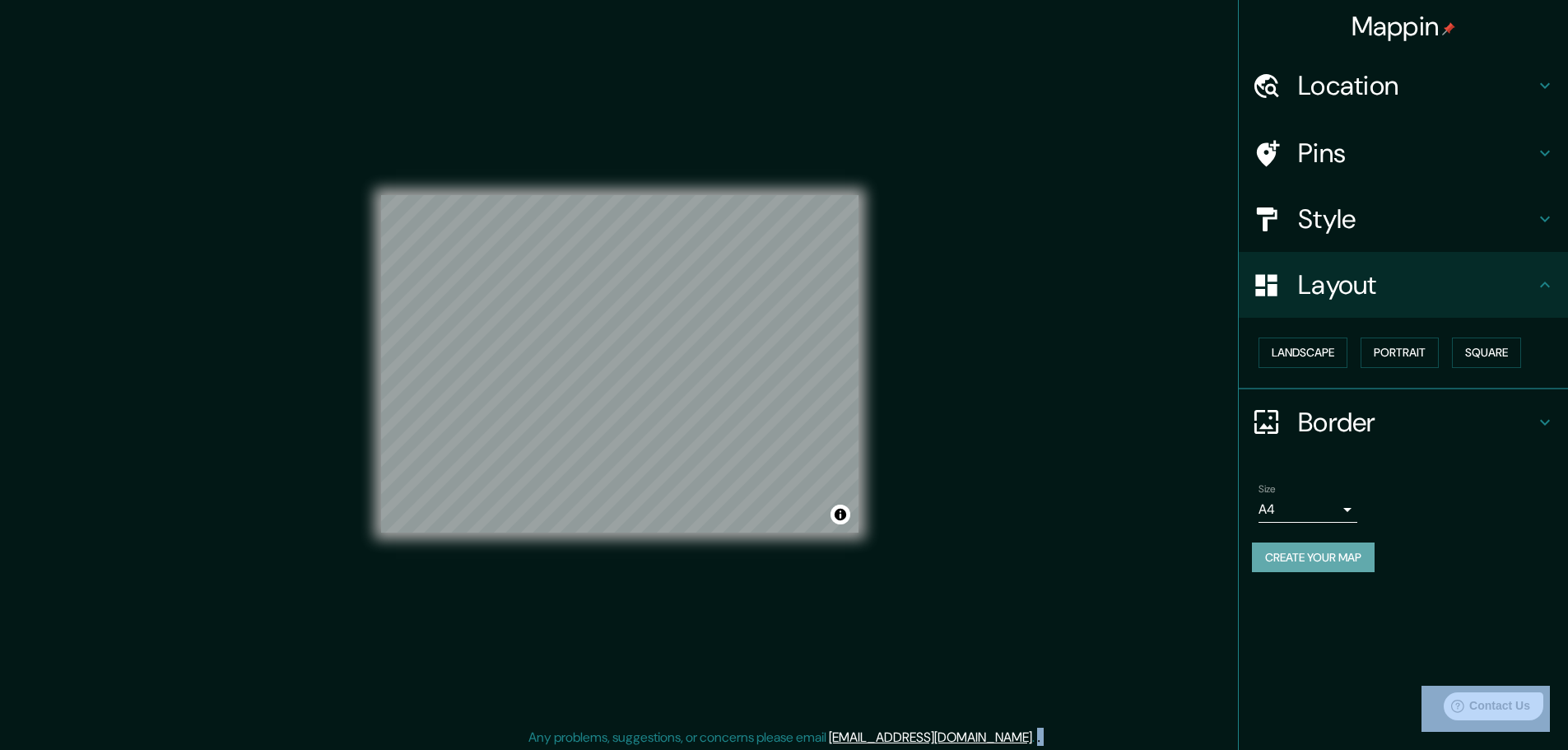
click at [1312, 556] on button "Create your map" at bounding box center [1314, 558] width 123 height 30
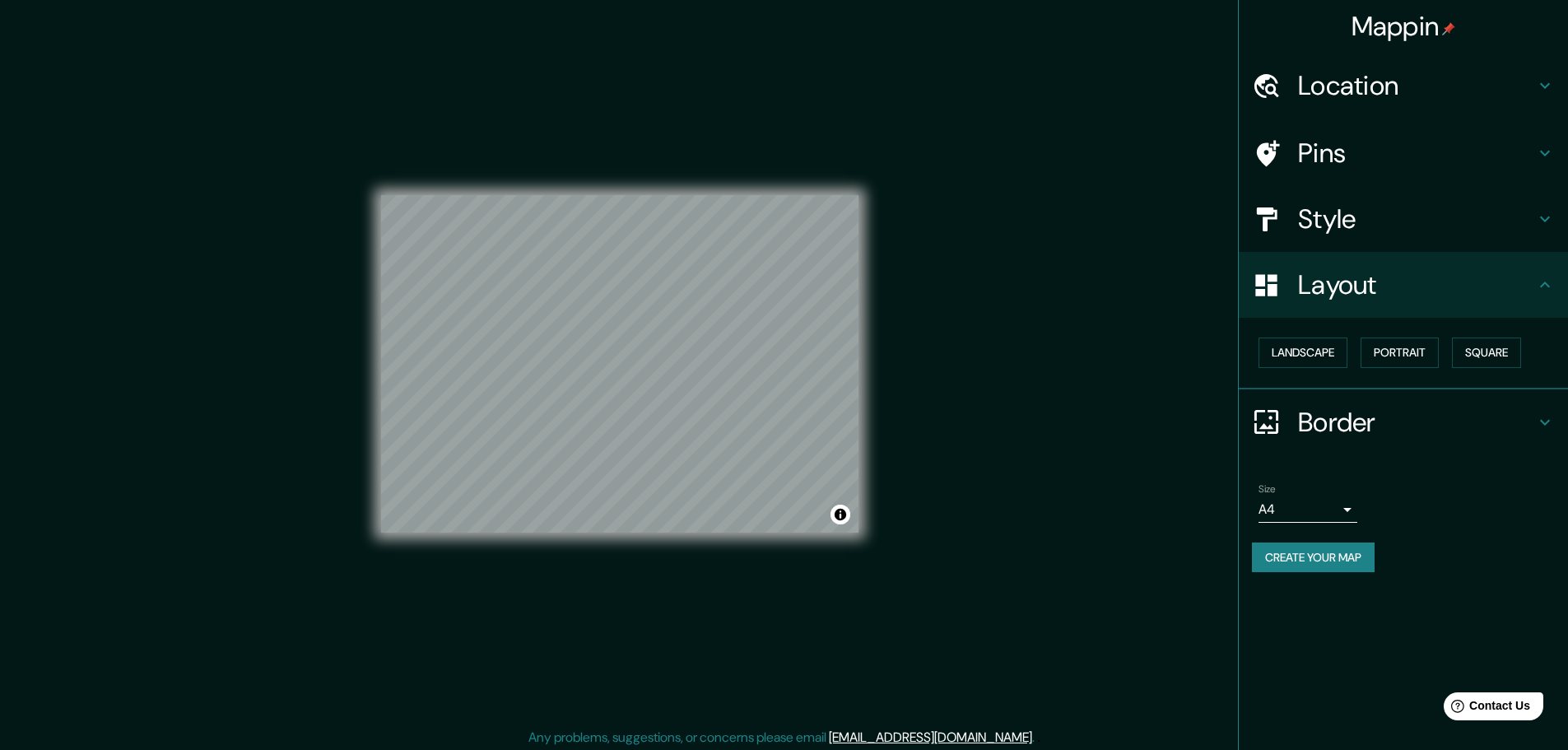
click at [1314, 541] on div "Size A4 single Create your map" at bounding box center [1403, 532] width 303 height 110
click at [1337, 559] on button "Create your map" at bounding box center [1314, 558] width 123 height 30
click at [700, 434] on div at bounding box center [704, 428] width 13 height 13
click at [1142, 505] on div "Mappin Location [GEOGRAPHIC_DATA], [GEOGRAPHIC_DATA], [GEOGRAPHIC_DATA] Pins St…" at bounding box center [784, 376] width 1568 height 754
click at [767, 397] on div at bounding box center [768, 402] width 13 height 13
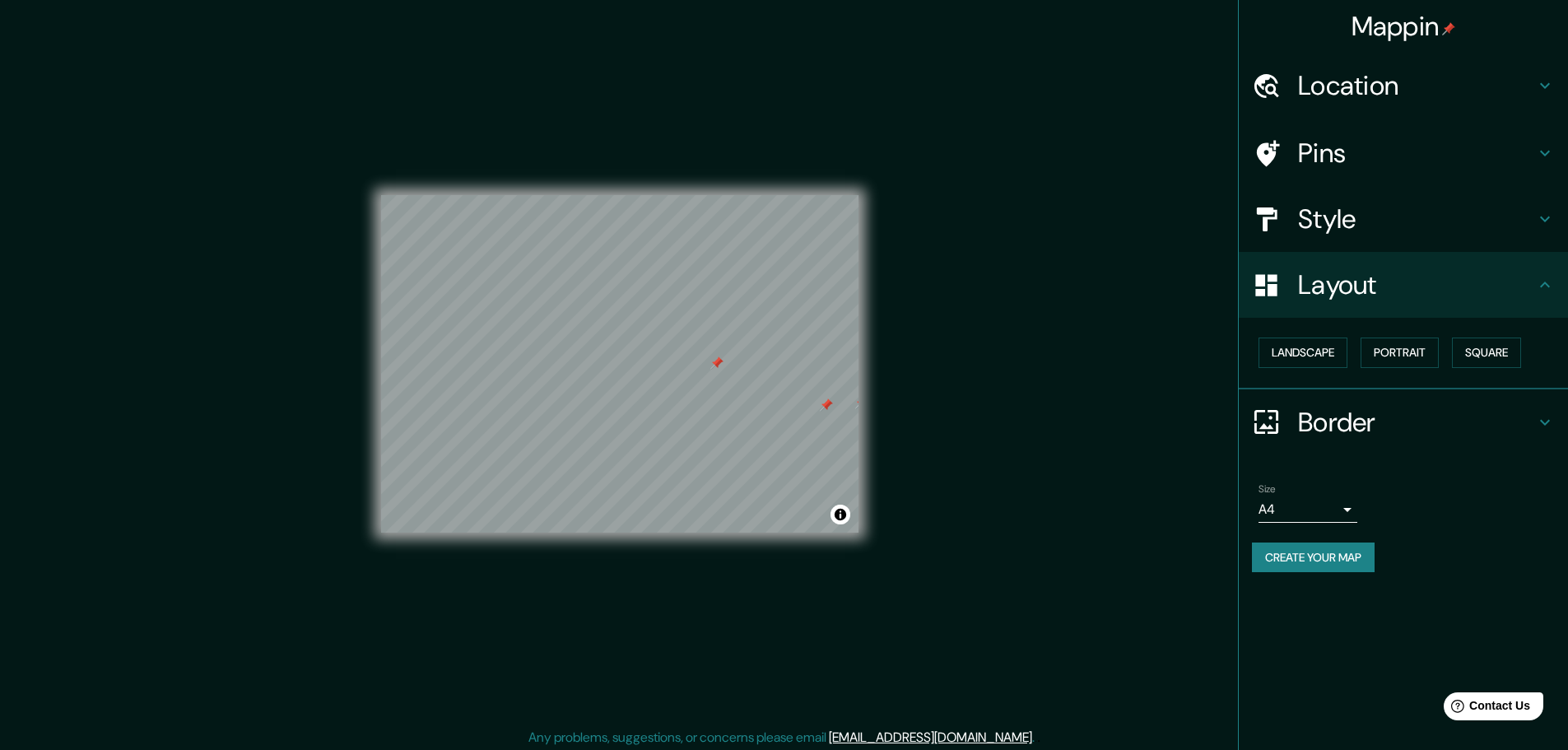
click at [826, 406] on div at bounding box center [827, 405] width 13 height 13
click at [711, 367] on div at bounding box center [717, 363] width 13 height 13
